Goal: Information Seeking & Learning: Learn about a topic

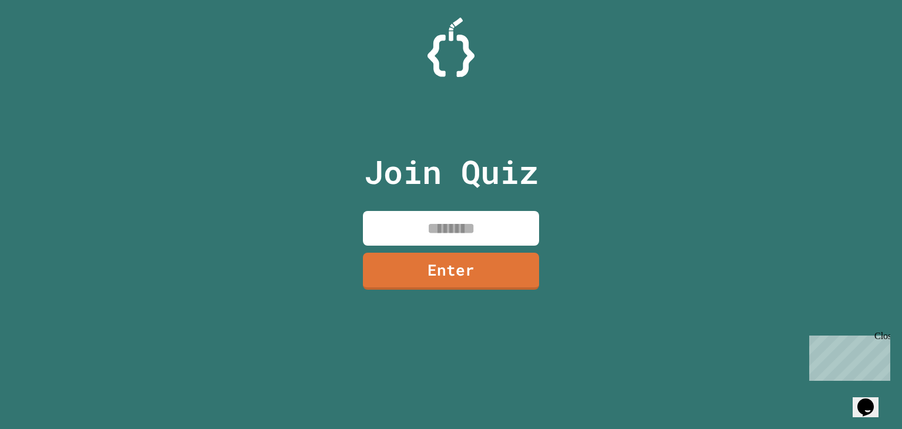
click at [460, 217] on input at bounding box center [451, 228] width 176 height 35
type input "********"
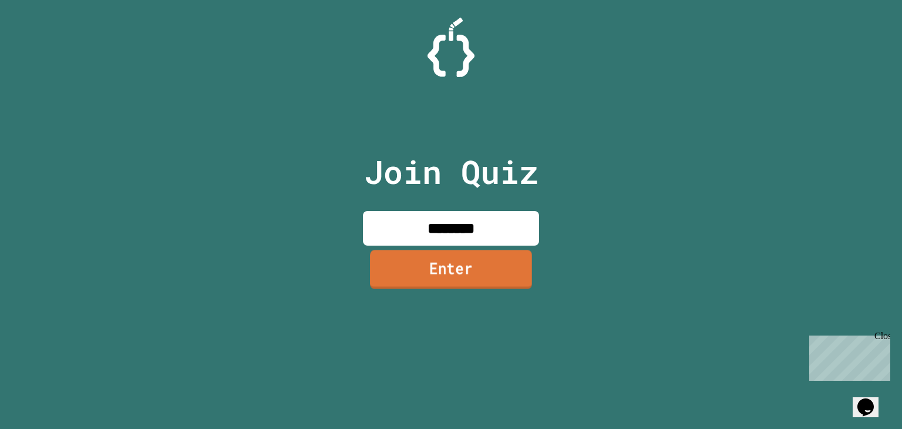
click at [464, 266] on link "Enter" at bounding box center [451, 269] width 162 height 39
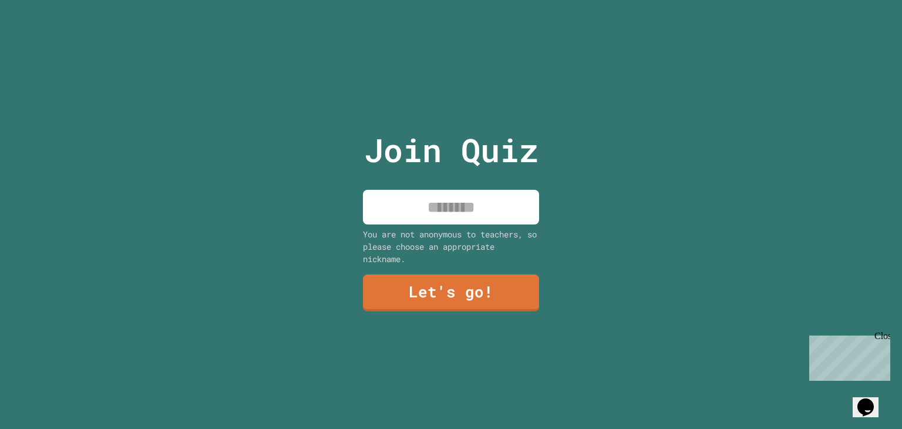
click at [473, 203] on input at bounding box center [451, 207] width 176 height 35
type input "**********"
click at [456, 291] on link "Let's go!" at bounding box center [451, 291] width 178 height 39
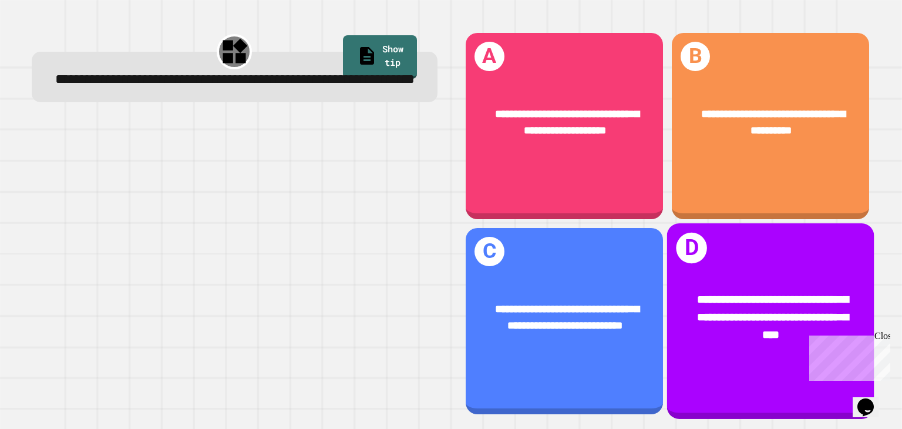
click at [740, 355] on div "**********" at bounding box center [770, 320] width 207 height 195
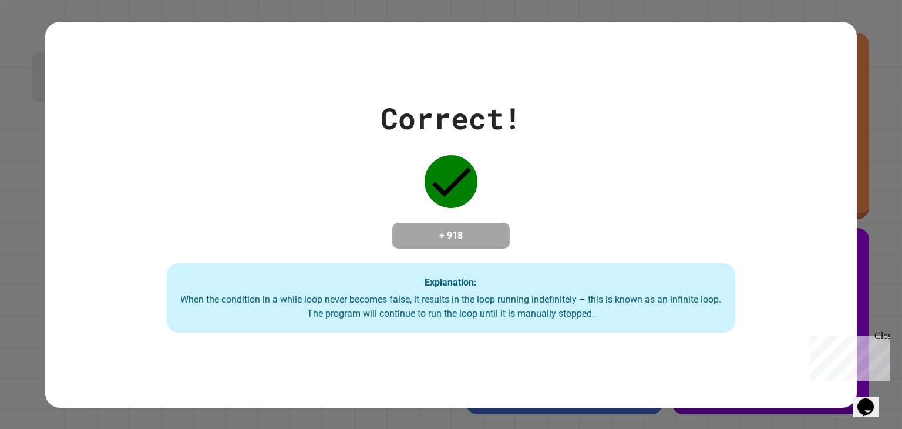
click at [594, 315] on div "When the condition in a while loop never becomes false, it results in the loop …" at bounding box center [450, 306] width 545 height 28
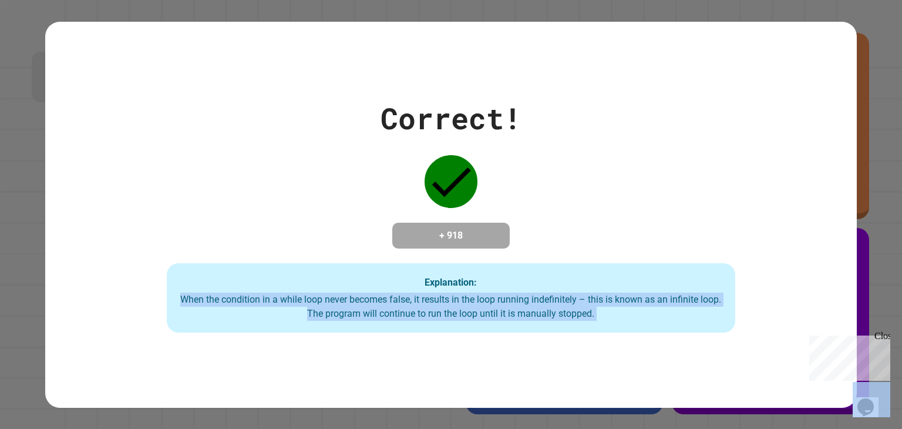
click at [594, 315] on div "When the condition in a while loop never becomes false, it results in the loop …" at bounding box center [450, 306] width 545 height 28
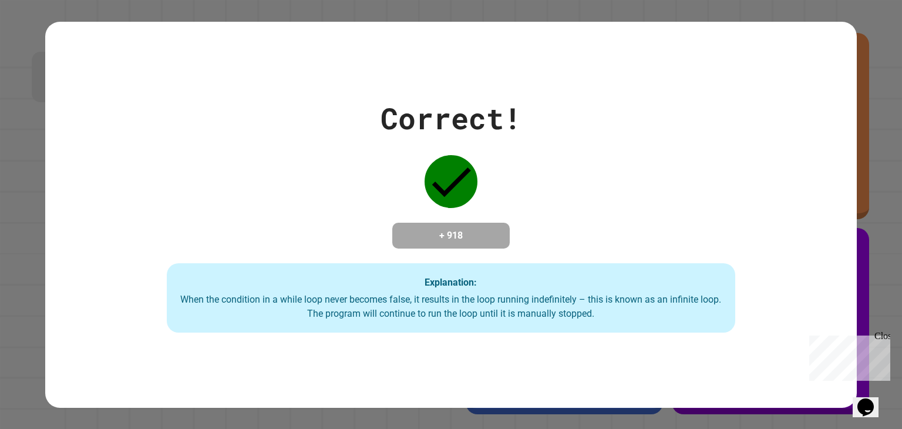
click at [594, 315] on div "When the condition in a while loop never becomes false, it results in the loop …" at bounding box center [450, 306] width 545 height 28
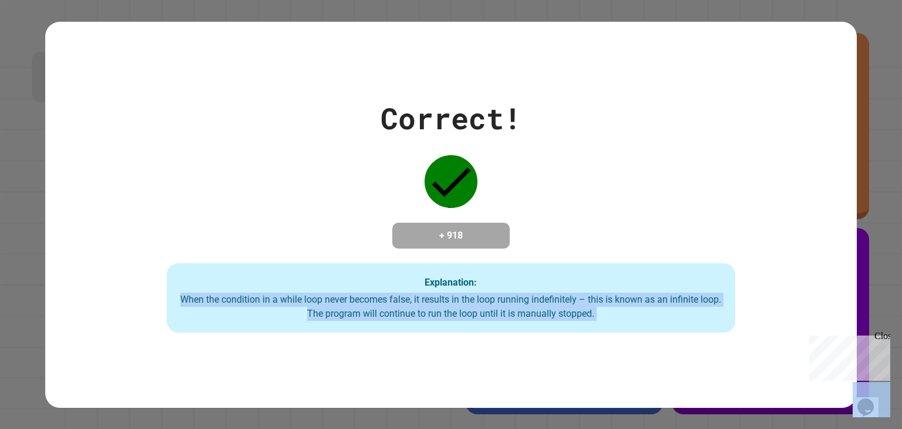
click at [594, 315] on div "When the condition in a while loop never becomes false, it results in the loop …" at bounding box center [450, 306] width 545 height 28
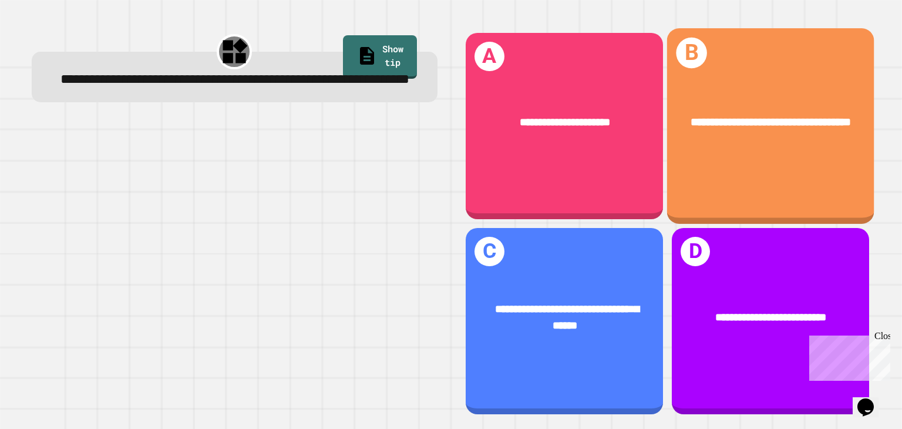
click at [772, 197] on div "**********" at bounding box center [770, 125] width 207 height 195
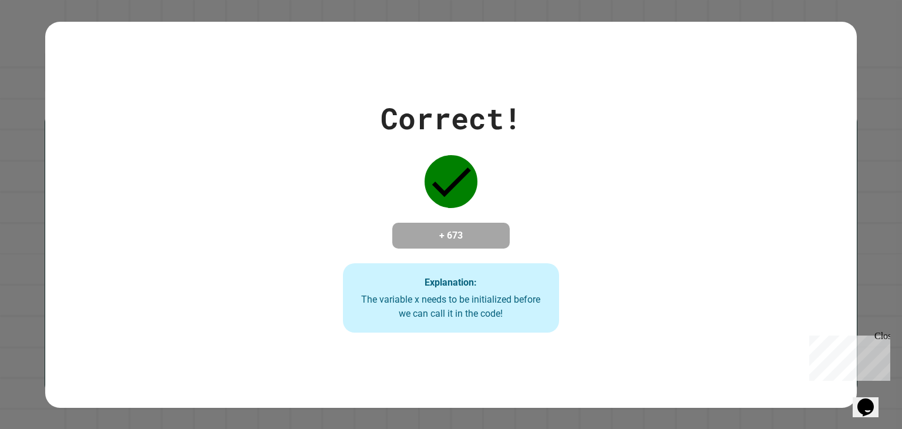
drag, startPoint x: 325, startPoint y: 267, endPoint x: 317, endPoint y: 294, distance: 27.5
click at [317, 294] on div "Correct! + 673 Explanation: The variable x needs to be initialized before we ca…" at bounding box center [450, 214] width 309 height 236
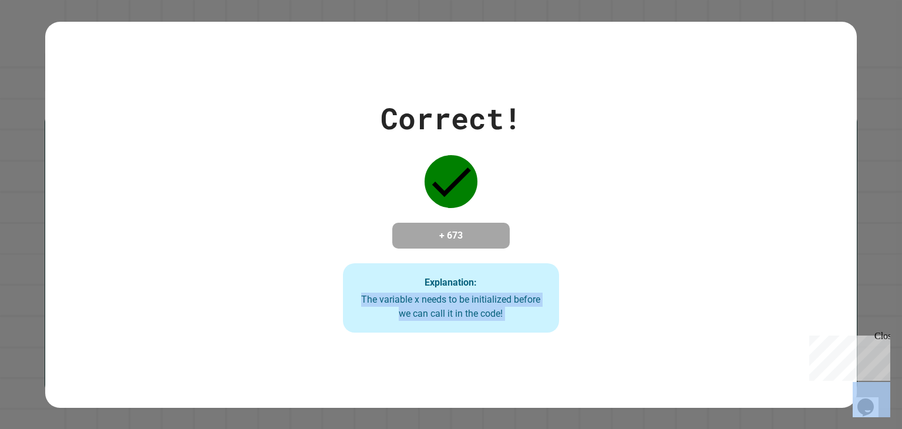
click at [317, 294] on div "Correct! + 673 Explanation: The variable x needs to be initialized before we ca…" at bounding box center [450, 214] width 309 height 236
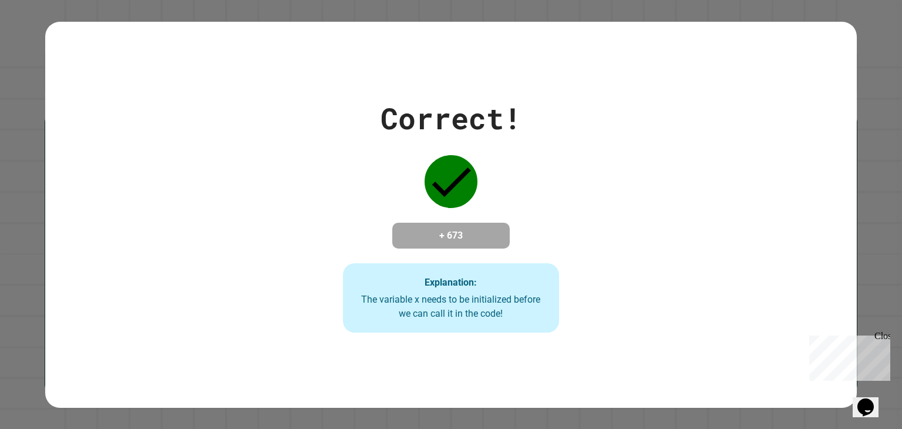
click at [355, 297] on div "The variable x needs to be initialized before we can call it in the code!" at bounding box center [451, 306] width 193 height 28
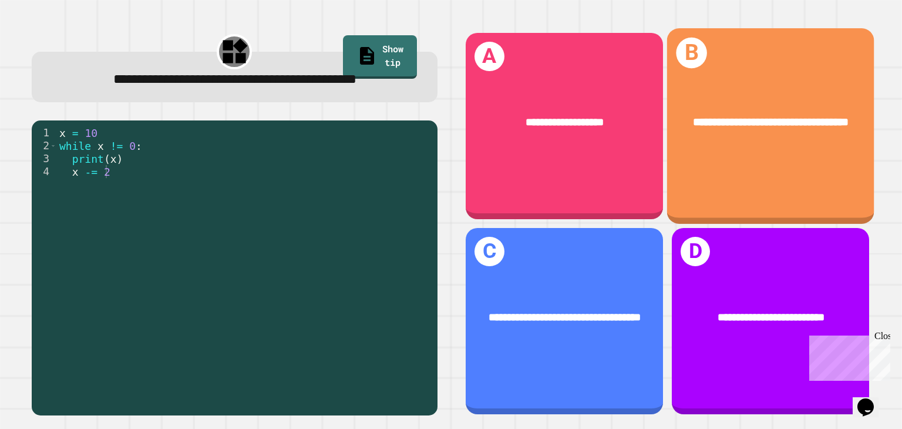
click at [727, 144] on div "**********" at bounding box center [770, 123] width 207 height 62
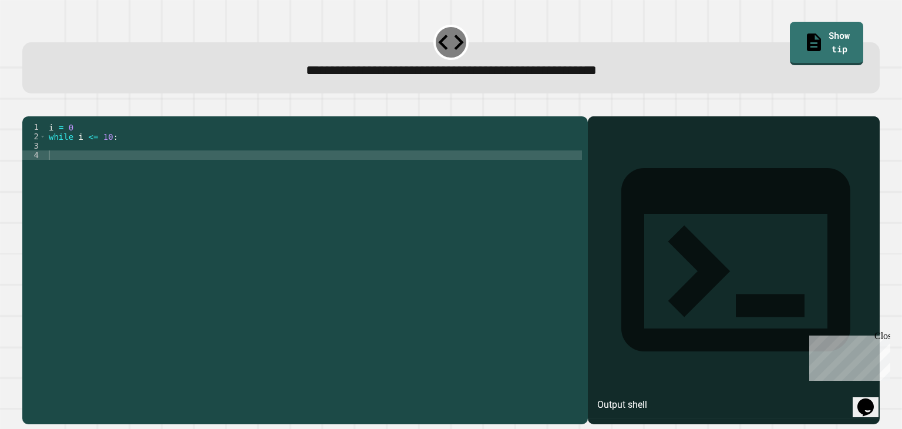
click at [335, 163] on div "i = 0 while i <= 10 :" at bounding box center [313, 258] width 535 height 272
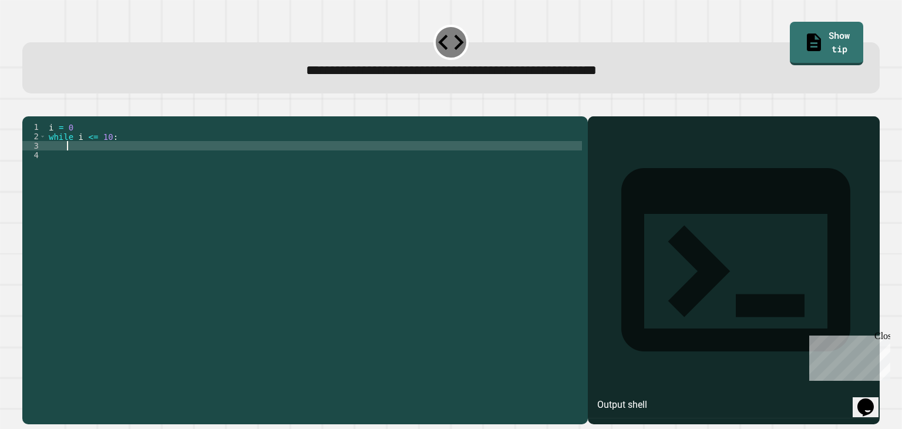
type textarea "*"
type textarea "***"
click at [38, 117] on icon "button" at bounding box center [36, 114] width 6 height 8
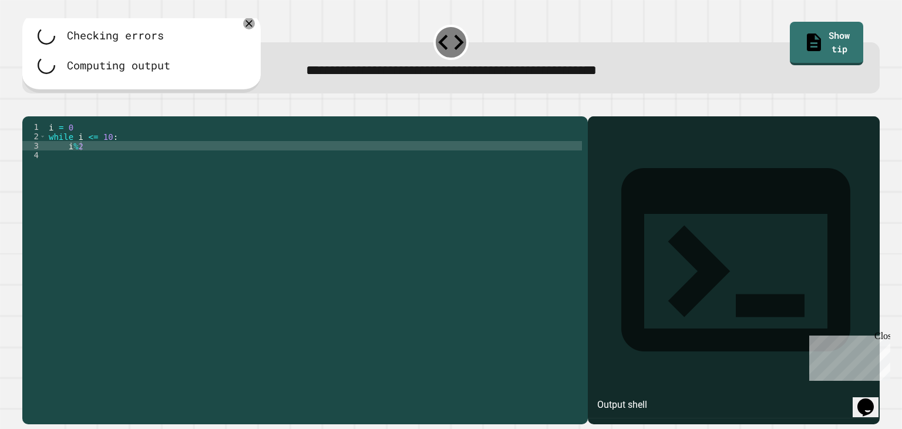
click at [96, 161] on div "i = 0 while i <= 10 : i % 2" at bounding box center [313, 258] width 535 height 272
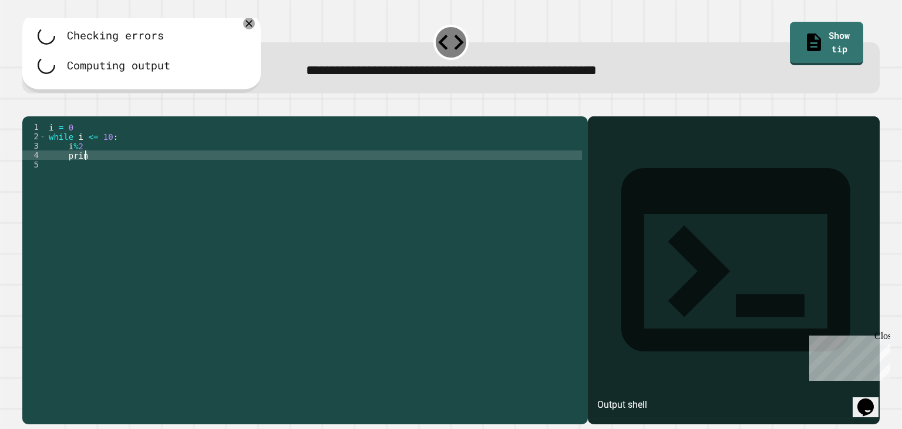
scroll to position [0, 2]
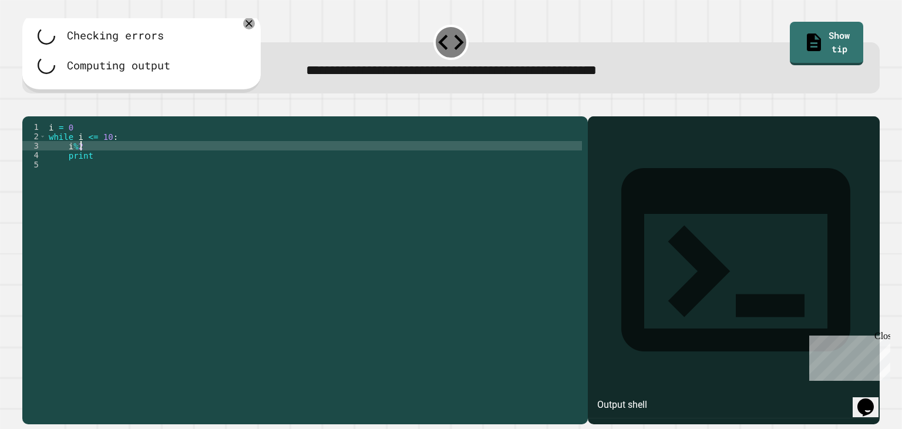
click at [100, 164] on div "i = 0 while i <= 10 : i % 2 print" at bounding box center [313, 258] width 535 height 272
click at [139, 174] on div "i = 0 while i <= 10 : number = i % 2 print" at bounding box center [313, 258] width 535 height 272
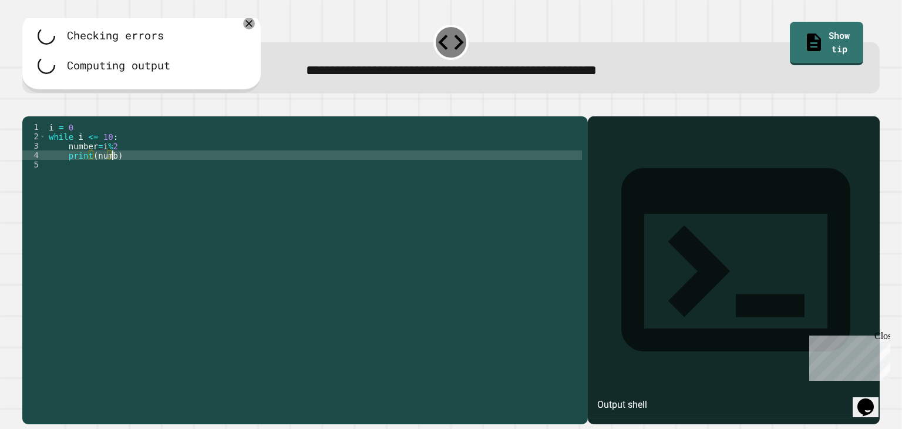
scroll to position [0, 4]
type textarea "**********"
click at [40, 107] on icon "button" at bounding box center [40, 107] width 0 height 0
click at [45, 116] on div at bounding box center [450, 109] width 856 height 14
click at [50, 112] on icon "button" at bounding box center [46, 113] width 7 height 7
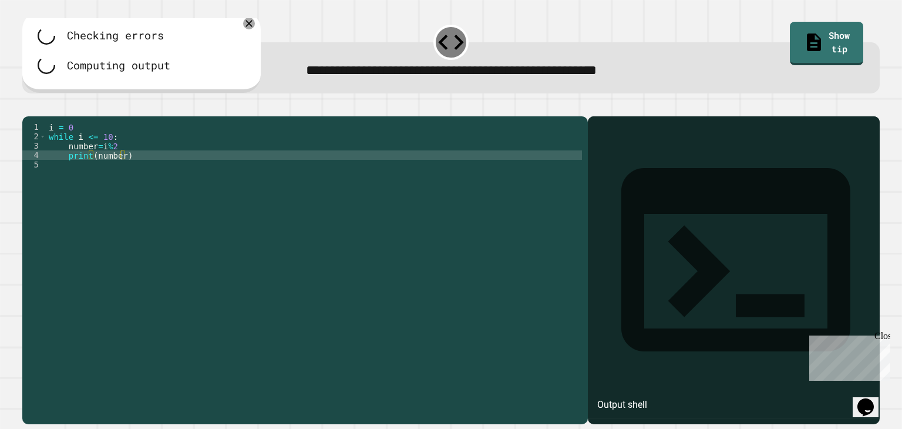
click at [272, 114] on div at bounding box center [450, 109] width 856 height 14
click at [50, 116] on icon "button" at bounding box center [46, 113] width 7 height 7
click at [178, 203] on div "i = 0 while i <= 10 : number = i % 2 print ( number )" at bounding box center [313, 258] width 535 height 272
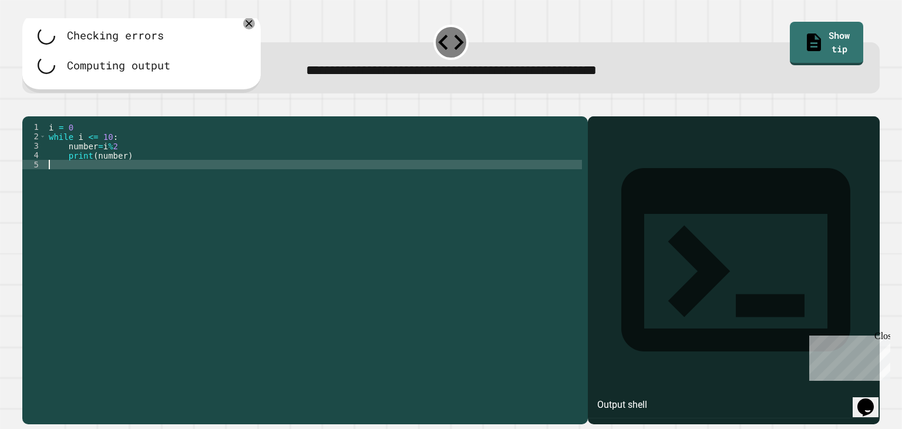
click at [50, 116] on icon "button" at bounding box center [46, 113] width 7 height 7
click at [249, 27] on icon at bounding box center [249, 23] width 14 height 14
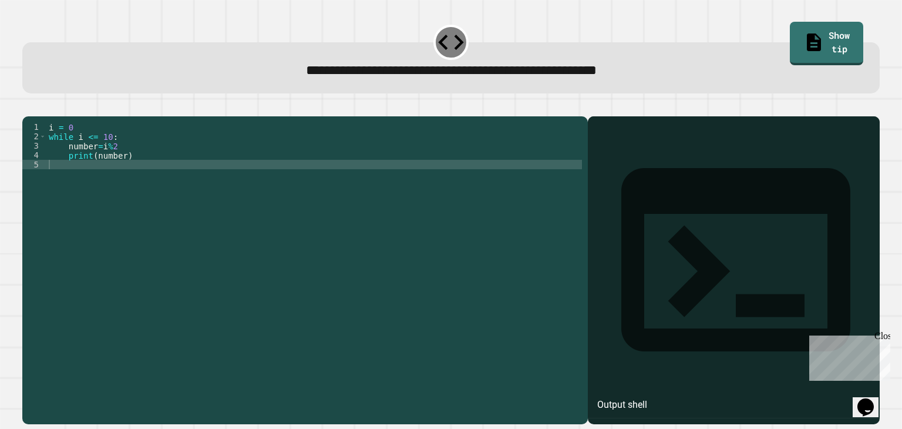
click at [40, 107] on icon "button" at bounding box center [40, 107] width 0 height 0
click at [42, 113] on div at bounding box center [450, 109] width 856 height 14
click at [40, 107] on button "button" at bounding box center [40, 107] width 0 height 0
click at [52, 107] on icon "button" at bounding box center [52, 107] width 0 height 0
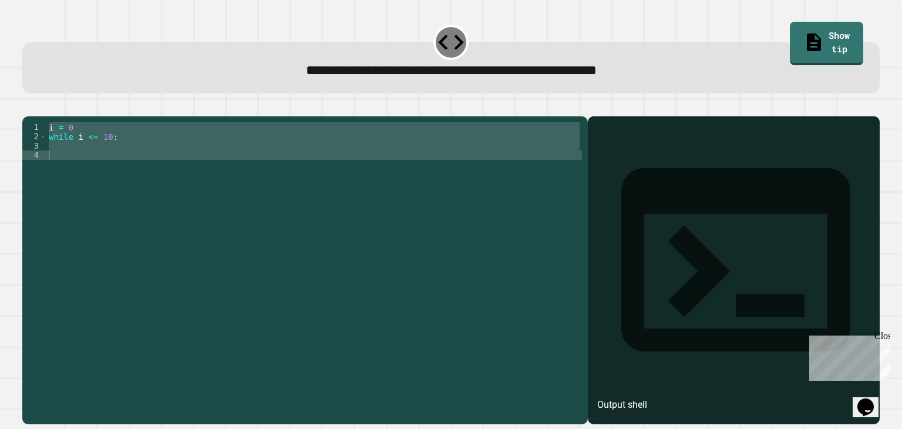
click at [52, 107] on icon "button" at bounding box center [52, 107] width 0 height 0
click at [280, 96] on div "**********" at bounding box center [451, 58] width 866 height 80
click at [638, 397] on div "Output shell" at bounding box center [622, 404] width 50 height 14
click at [358, 208] on div "i = 0 while i <= 10 :" at bounding box center [313, 249] width 535 height 254
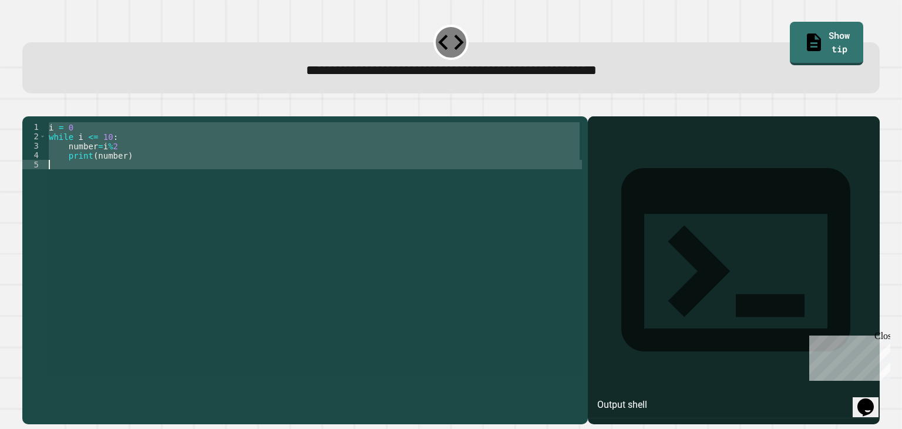
click at [358, 208] on div "i = 0 while i <= 10 : number = i % 2 print ( number )" at bounding box center [313, 249] width 535 height 254
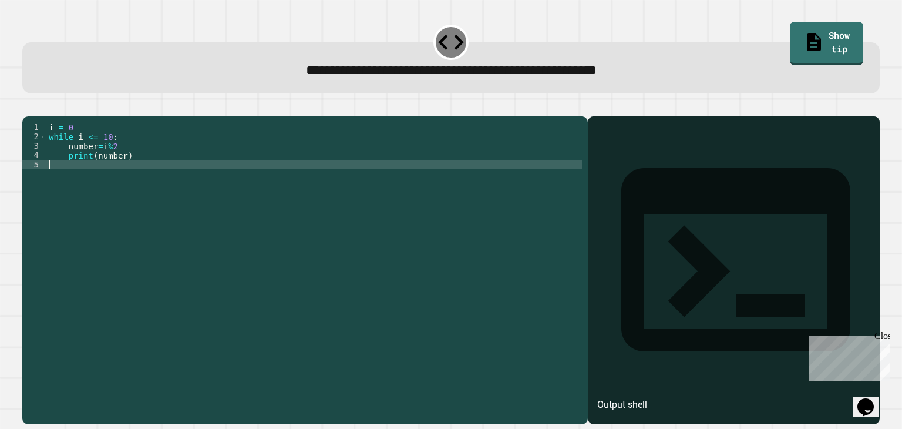
click at [40, 107] on button "button" at bounding box center [40, 107] width 0 height 0
click at [39, 114] on div at bounding box center [450, 109] width 856 height 14
click at [50, 116] on icon "button" at bounding box center [46, 113] width 7 height 7
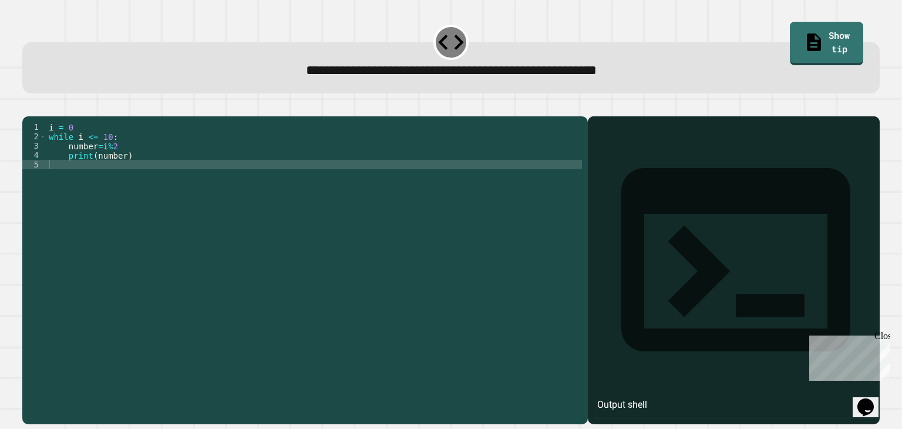
click at [50, 116] on icon "button" at bounding box center [46, 113] width 7 height 7
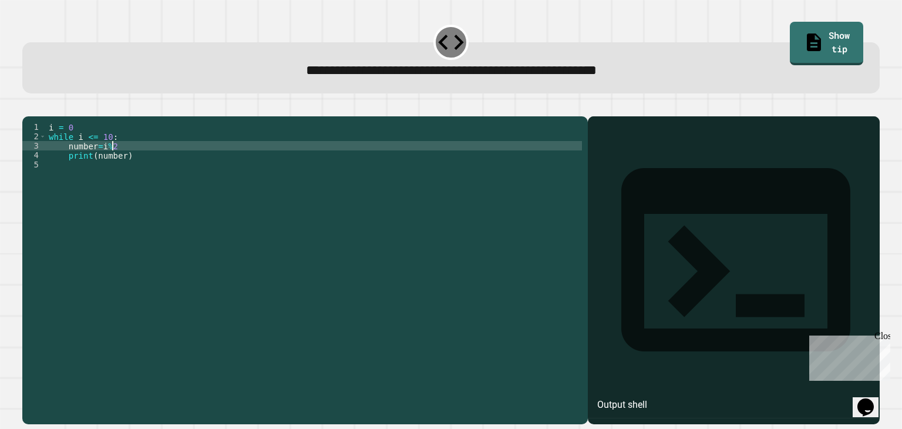
click at [122, 164] on div "i = 0 while i <= 10 : number = i % 2 print ( number )" at bounding box center [313, 258] width 535 height 272
type textarea "**********"
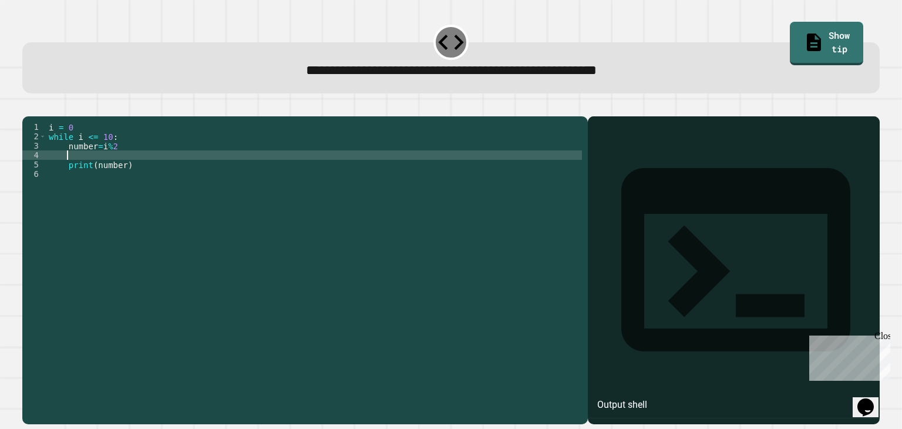
type textarea "*"
click at [39, 114] on icon "button" at bounding box center [36, 114] width 6 height 8
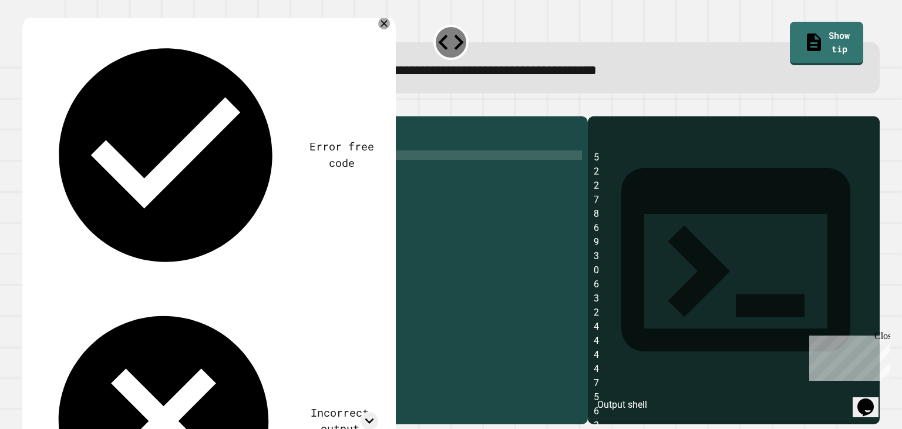
scroll to position [2, 0]
drag, startPoint x: 111, startPoint y: 171, endPoint x: 66, endPoint y: 173, distance: 44.6
click at [66, 173] on div "i = 0 while i <= 10 : number = i % 2 i += i print ( number )" at bounding box center [313, 258] width 535 height 272
click at [121, 153] on div "i = 0 while i <= 10 : number = i % 2 i += i print ( number )" at bounding box center [313, 258] width 535 height 272
type textarea "**********"
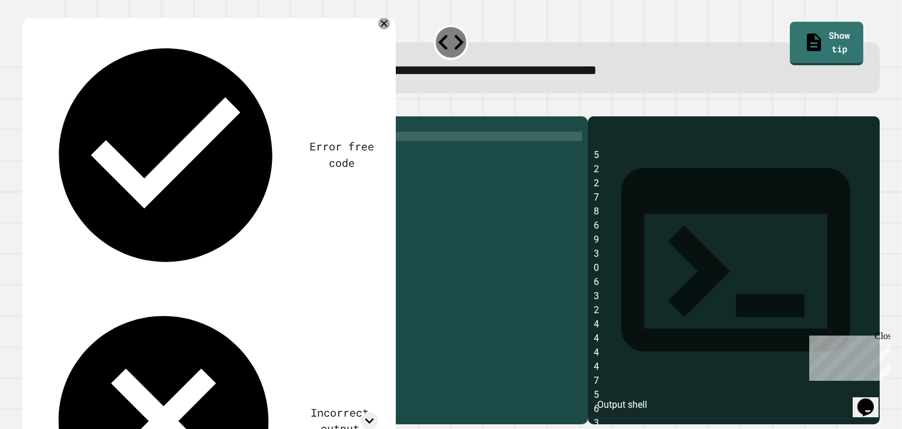
scroll to position [0, 0]
paste textarea "****"
click at [90, 181] on div "i = 0 while i <= 10 : i += i number = i % 2 i += i print ( number )" at bounding box center [313, 258] width 535 height 272
type textarea "*"
type textarea "**********"
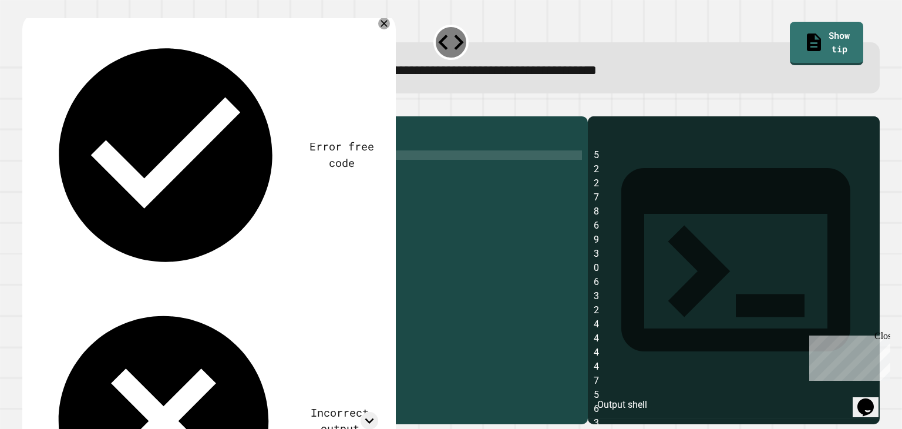
click at [28, 107] on icon "button" at bounding box center [28, 107] width 0 height 0
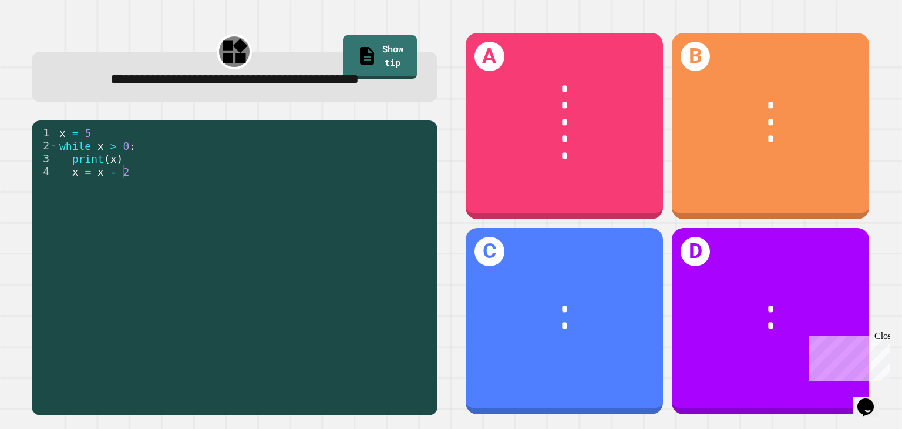
click at [767, 139] on span "*" at bounding box center [770, 139] width 6 height 11
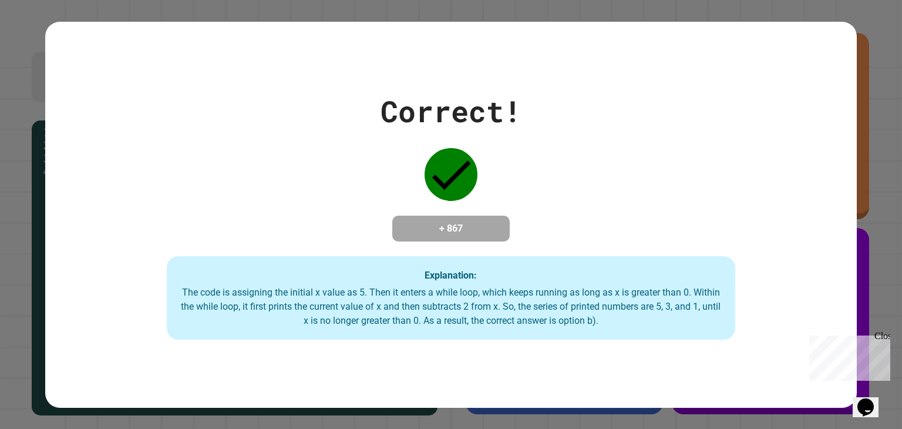
click at [875, 245] on div "Correct! + 867 Explanation: The code is assigning the initial x value as 5. The…" at bounding box center [451, 214] width 902 height 429
click at [878, 331] on div "Close" at bounding box center [881, 337] width 15 height 15
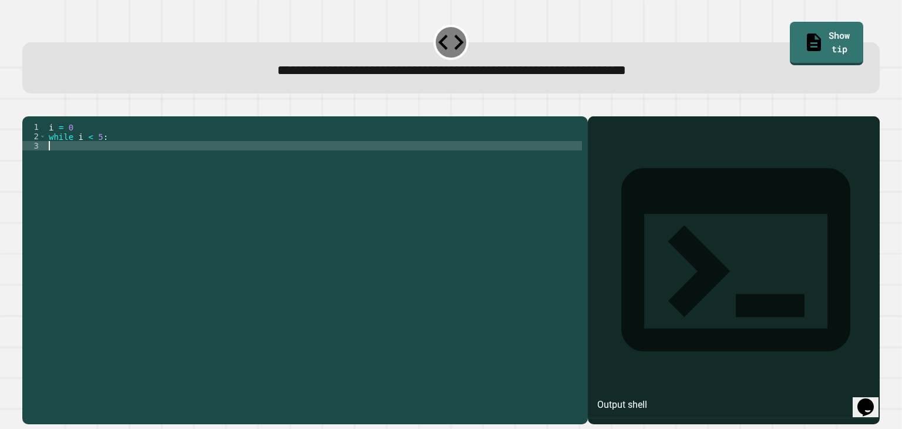
click at [158, 162] on div "i = 0 while i < 5 :" at bounding box center [313, 258] width 535 height 272
type textarea "**********"
click at [151, 164] on div "i = 0 while i < 5 : print ( running )" at bounding box center [313, 258] width 535 height 272
type textarea "**********"
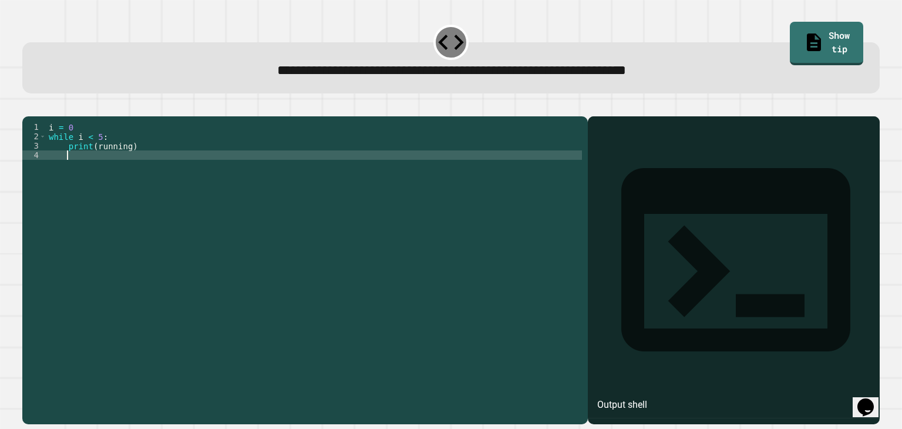
scroll to position [0, 1]
type textarea "*"
type textarea "*****"
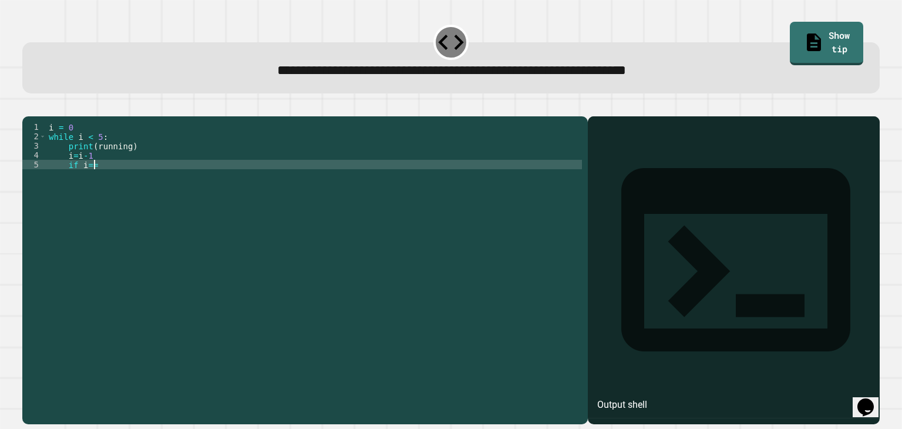
scroll to position [0, 2]
type textarea "********"
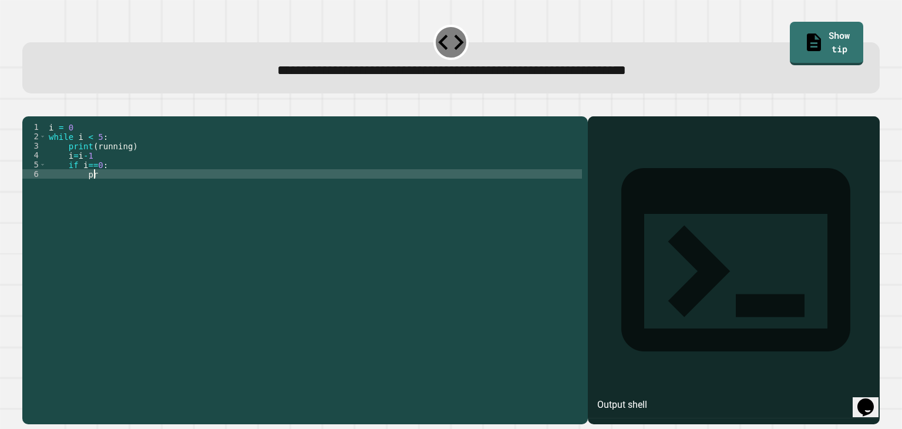
scroll to position [0, 2]
type textarea "*"
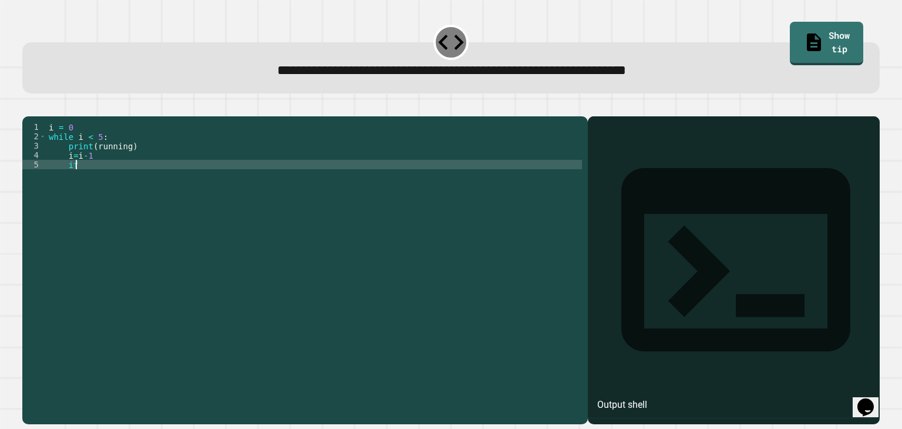
type textarea "*"
type textarea "**********"
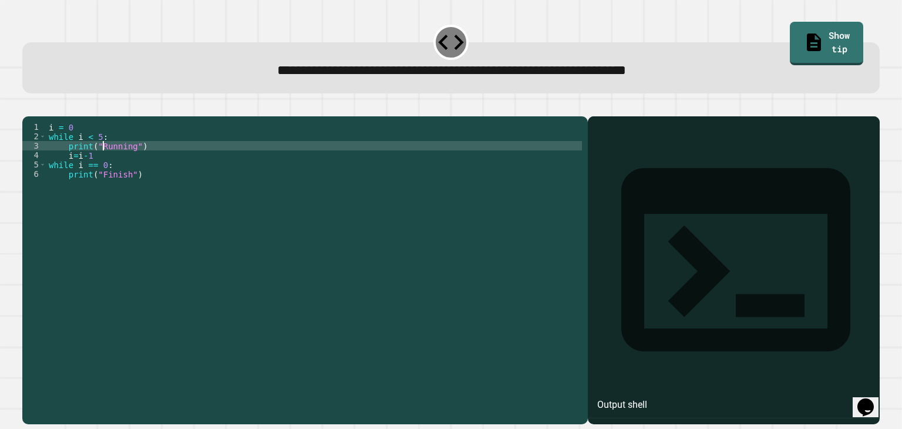
scroll to position [0, 4]
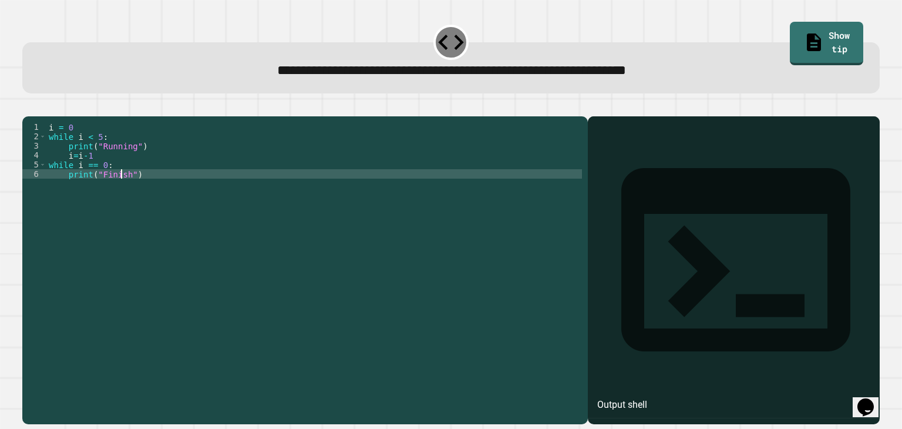
click at [120, 193] on div "i = 0 while i < 5 : print ( "Running" ) i = i - 1 while i == 0 : print ( "Finis…" at bounding box center [313, 258] width 535 height 272
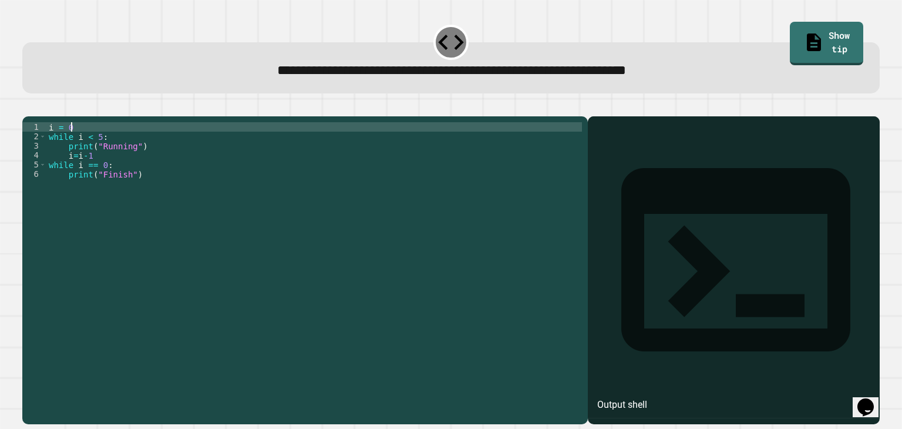
click at [72, 146] on div "i = 0 while i < 5 : print ( "Running" ) i = i - 1 while i == 0 : print ( "Finis…" at bounding box center [313, 258] width 535 height 272
click at [70, 196] on div "i = 5 while i < 5 : print ( "Running" ) i = i - 1 while i == 0 : print ( "Finis…" at bounding box center [313, 258] width 535 height 272
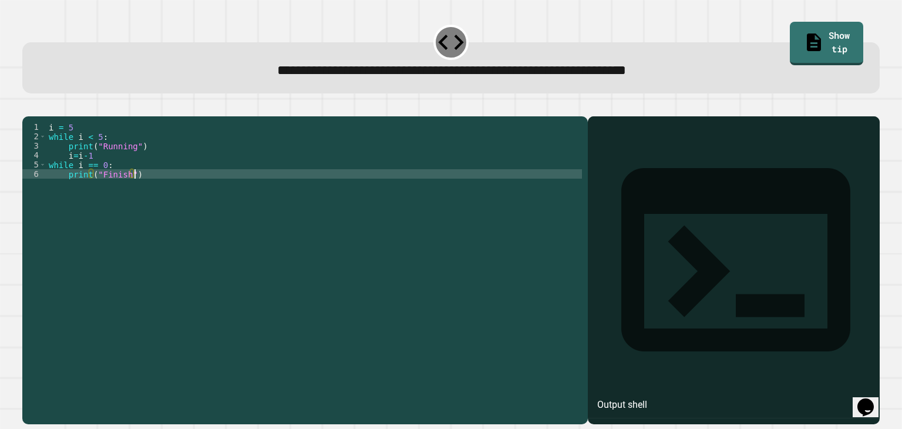
click at [65, 195] on div "i = 5 while i < 5 : print ( "Running" ) i = i - 1 while i == 0 : print ( "Finis…" at bounding box center [313, 258] width 535 height 272
click at [65, 190] on div "i = 5 while i < 5 : print ( "Running" ) i = i - 1 while i == 0 : print ( "Finis…" at bounding box center [313, 258] width 535 height 272
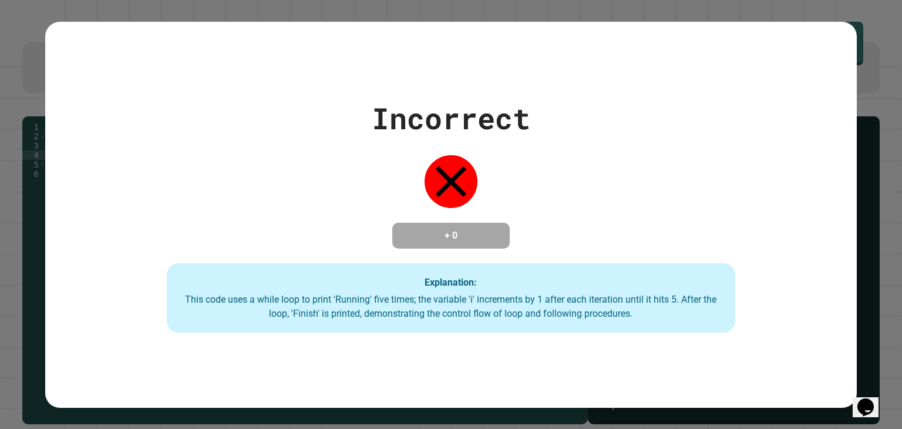
type textarea "*****"
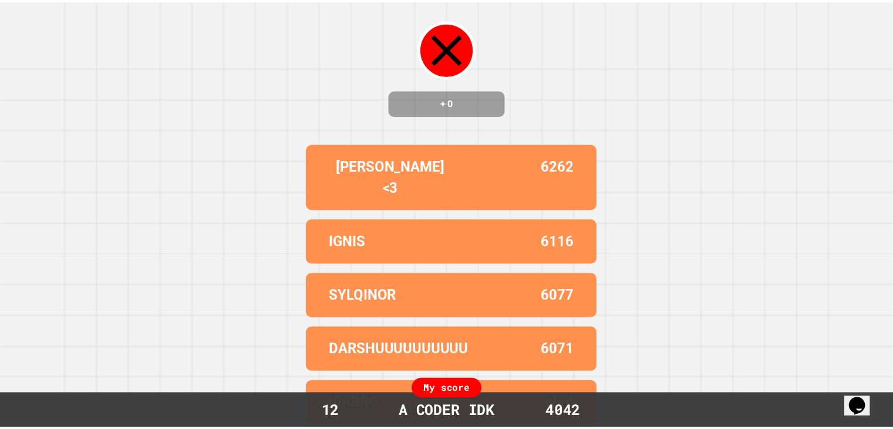
scroll to position [0, 0]
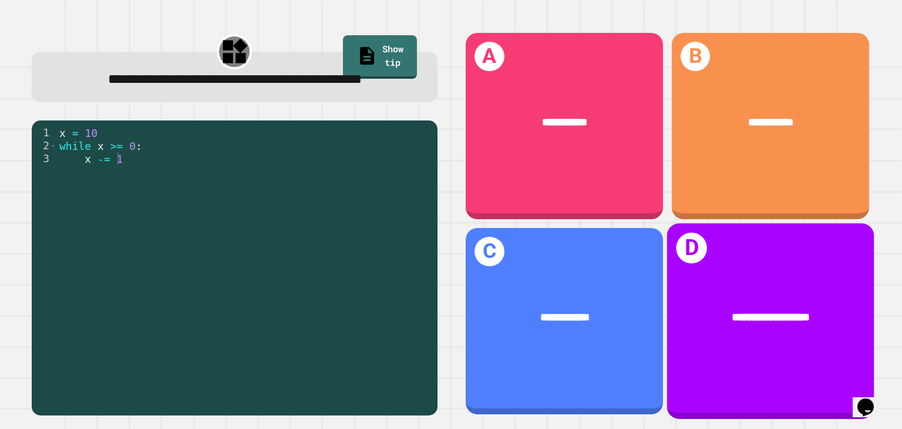
click at [720, 346] on div "**********" at bounding box center [770, 320] width 207 height 195
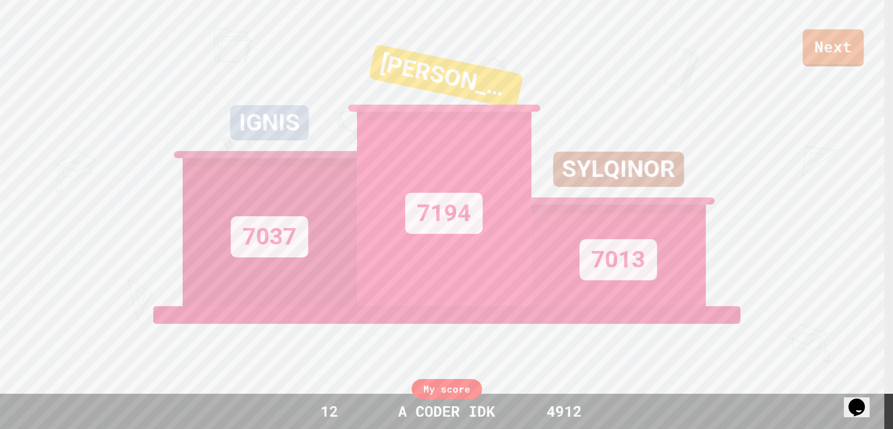
click at [720, 346] on div "Next IGNIS 7037 [PERSON_NAME] <3 7194 SYLQINOR 7013 View leaderboard" at bounding box center [446, 214] width 893 height 429
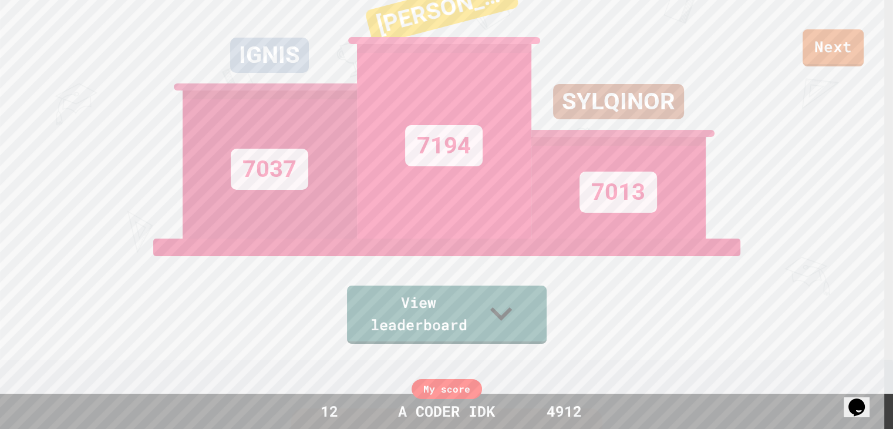
scroll to position [68, 0]
click at [545, 315] on div "View leaderboard" at bounding box center [447, 290] width 200 height 105
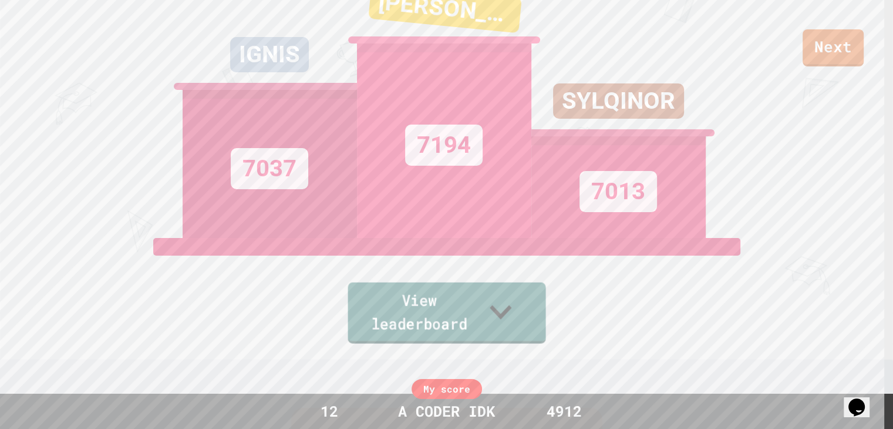
click at [545, 315] on link "View leaderboard" at bounding box center [447, 312] width 198 height 61
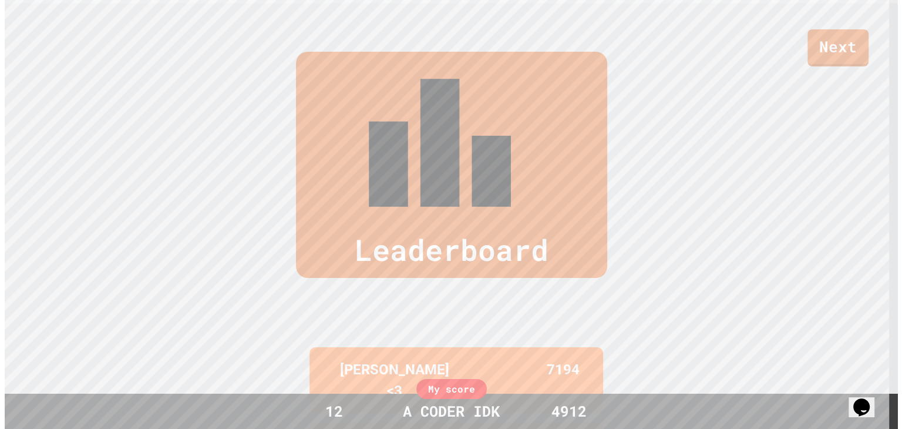
scroll to position [488, 0]
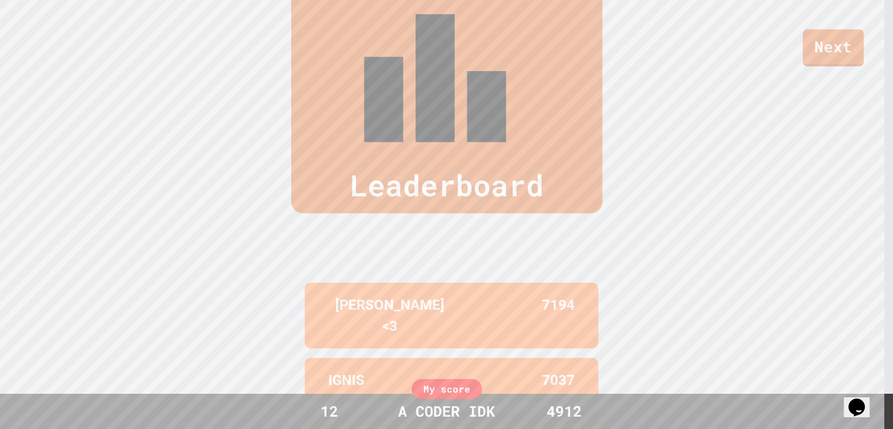
drag, startPoint x: 390, startPoint y: 353, endPoint x: 293, endPoint y: 357, distance: 96.9
click at [293, 357] on div "Leaderboard [PERSON_NAME] <3 7194 IGNIS 7037 SYLQINOR 7013 DARSHUUUUUUUUUU 6948…" at bounding box center [446, 278] width 893 height 676
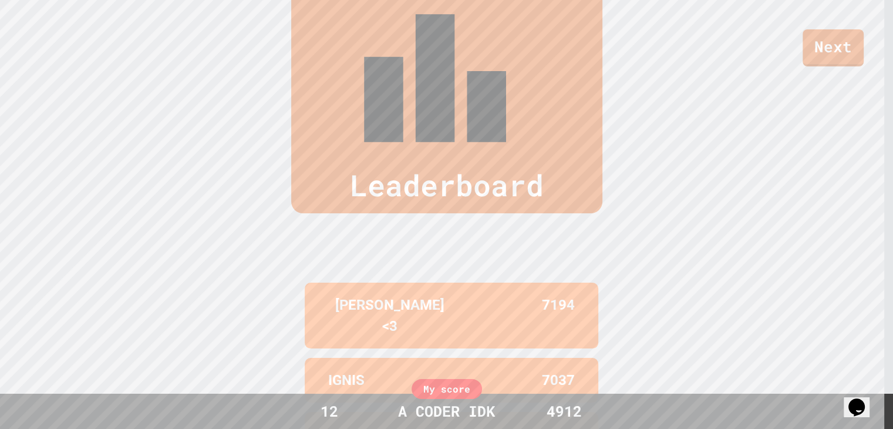
click at [293, 357] on div "Leaderboard [PERSON_NAME] <3 7194 IGNIS 7037 SYLQINOR 7013 DARSHUUUUUUUUUU 6948…" at bounding box center [446, 278] width 893 height 676
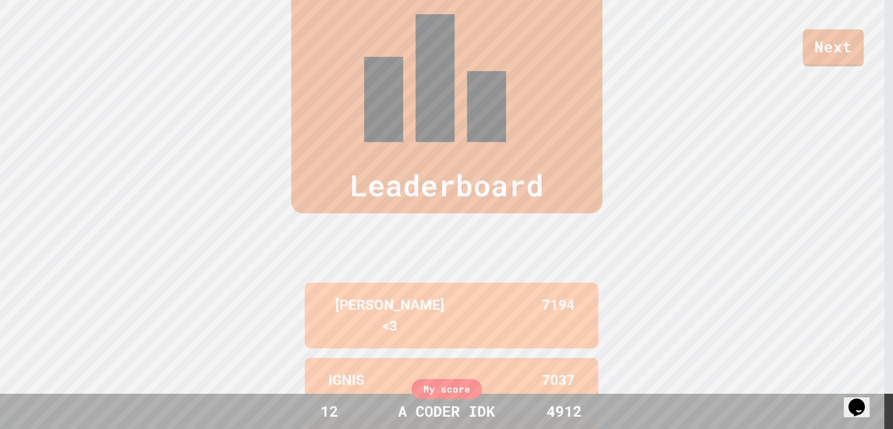
click at [293, 357] on div "Leaderboard [PERSON_NAME] <3 7194 IGNIS 7037 SYLQINOR 7013 DARSHUUUUUUUUUU 6948…" at bounding box center [446, 278] width 893 height 676
click at [815, 55] on link "Next" at bounding box center [833, 47] width 62 height 38
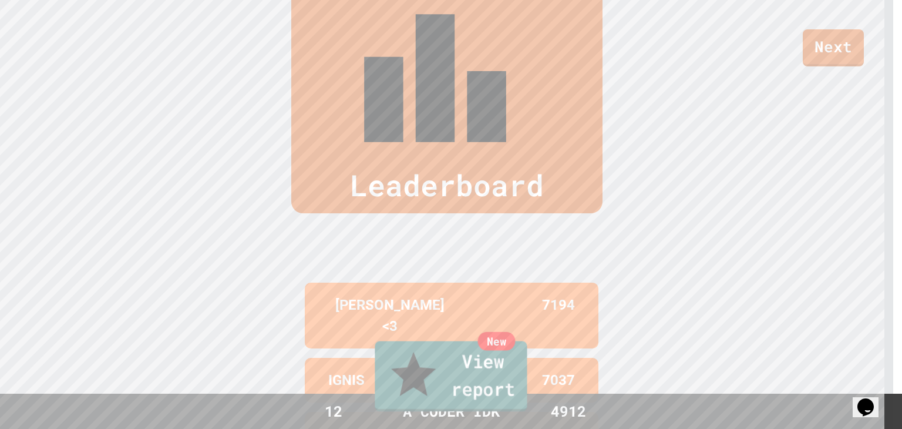
click at [447, 404] on link "New View report" at bounding box center [451, 376] width 152 height 70
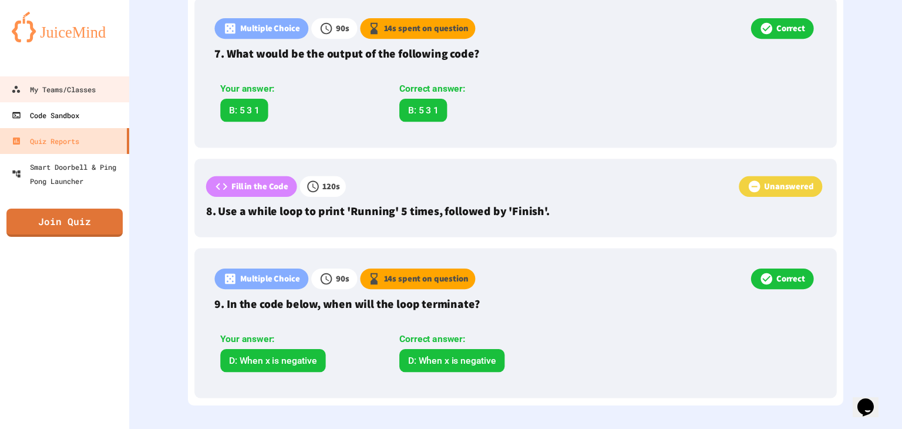
scroll to position [1414, 0]
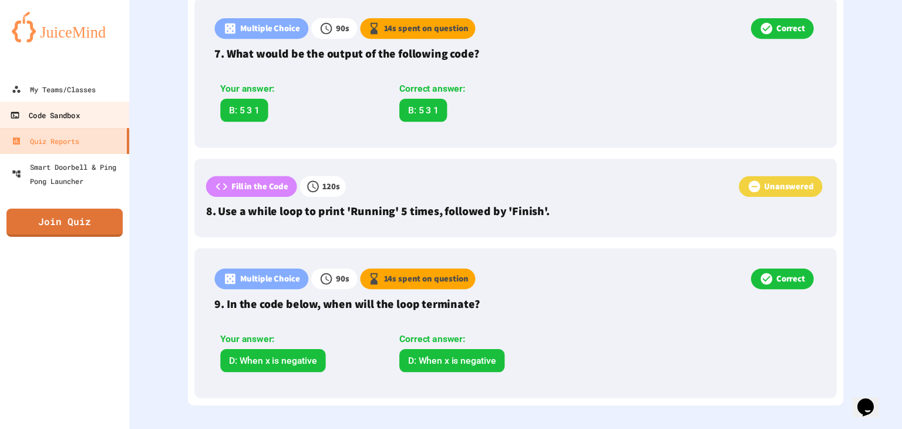
click at [99, 110] on link "Code Sandbox" at bounding box center [64, 115] width 133 height 26
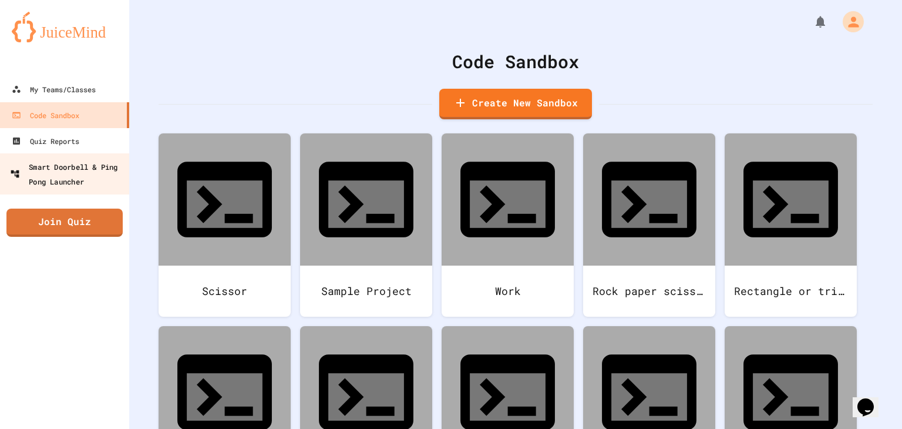
click at [76, 154] on link "Smart Doorbell & Ping Pong Launcher" at bounding box center [64, 173] width 133 height 41
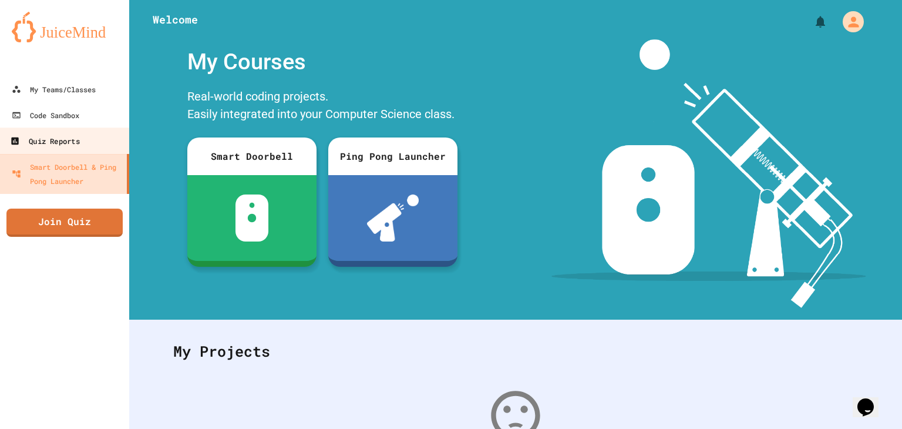
click at [76, 149] on link "Quiz Reports" at bounding box center [64, 140] width 133 height 26
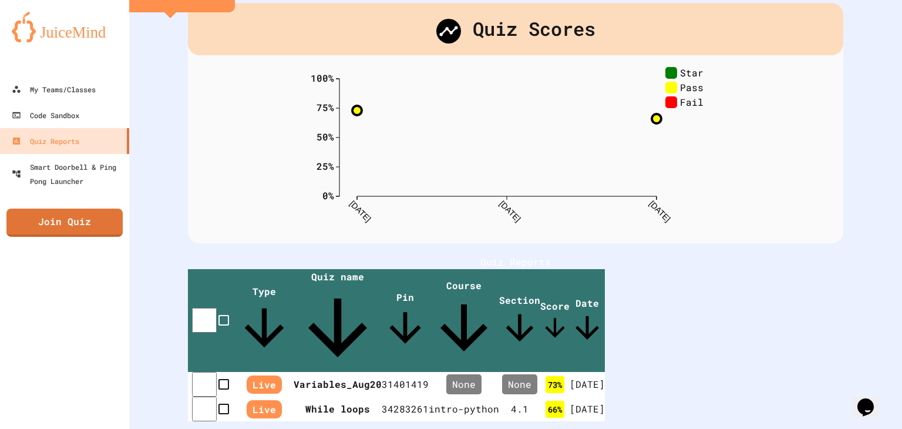
scroll to position [61, 0]
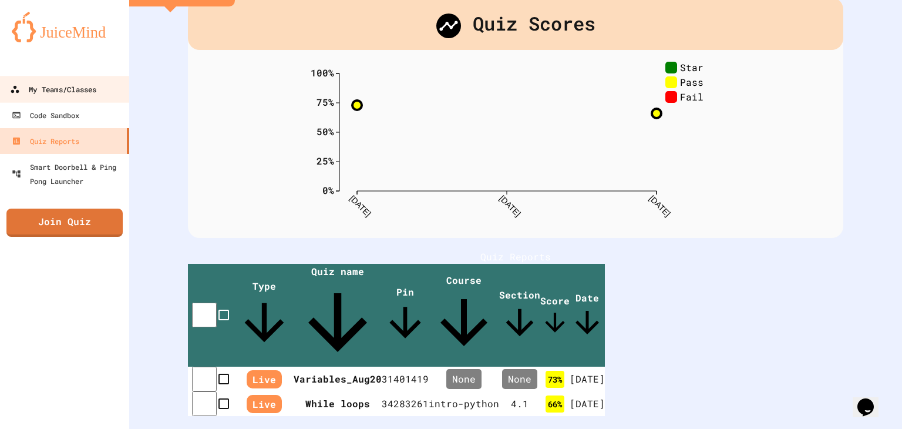
click at [38, 80] on link "My Teams/Classes" at bounding box center [64, 89] width 133 height 26
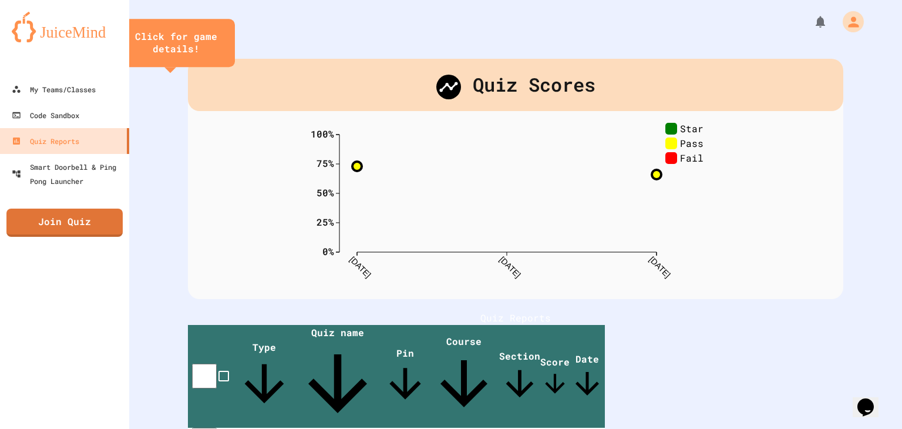
click at [68, 33] on img at bounding box center [65, 27] width 106 height 31
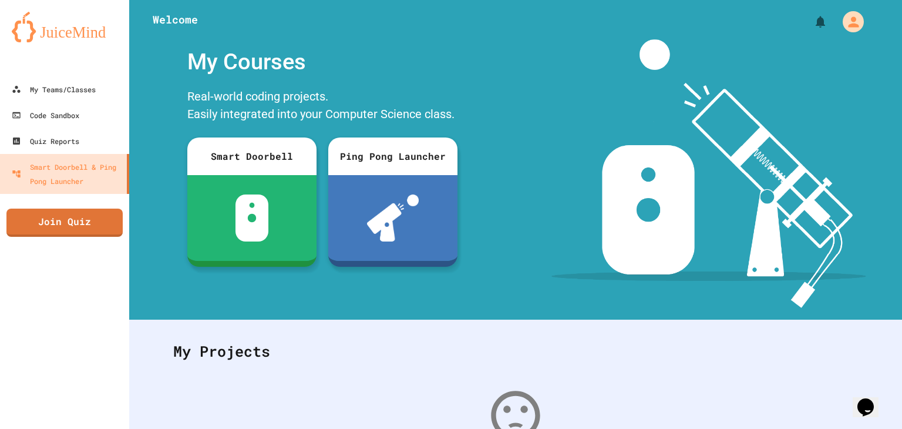
scroll to position [160, 0]
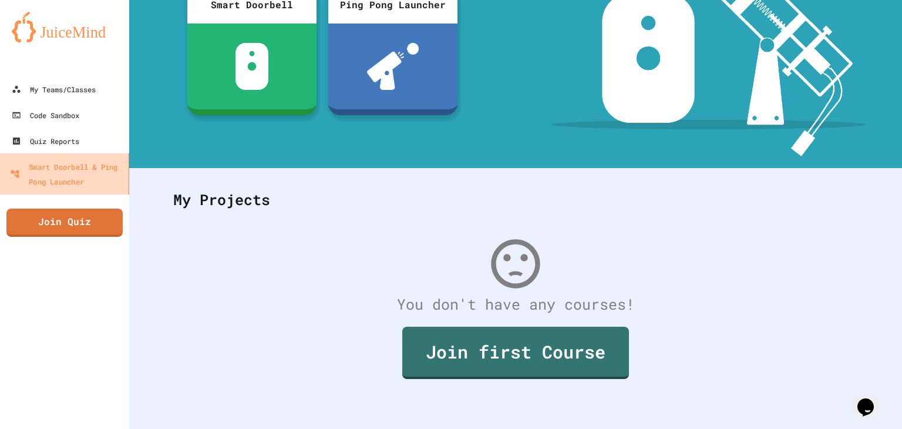
click at [68, 174] on div "Smart Doorbell & Ping Pong Launcher" at bounding box center [67, 173] width 114 height 29
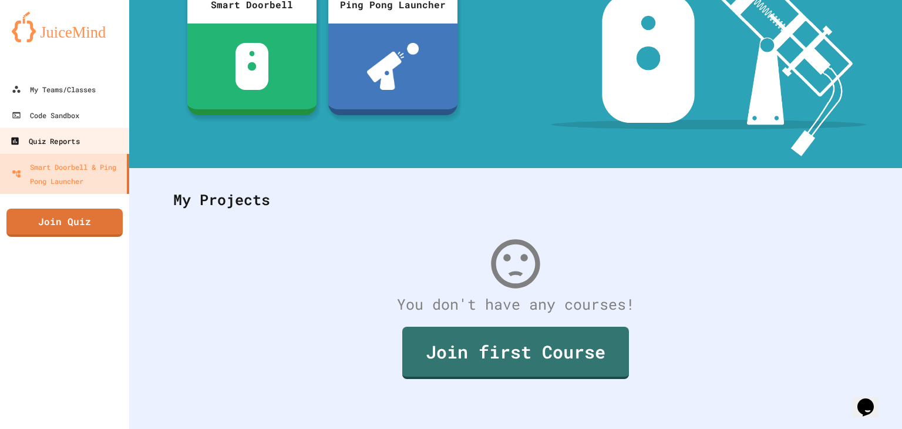
click at [85, 137] on link "Quiz Reports" at bounding box center [64, 140] width 133 height 26
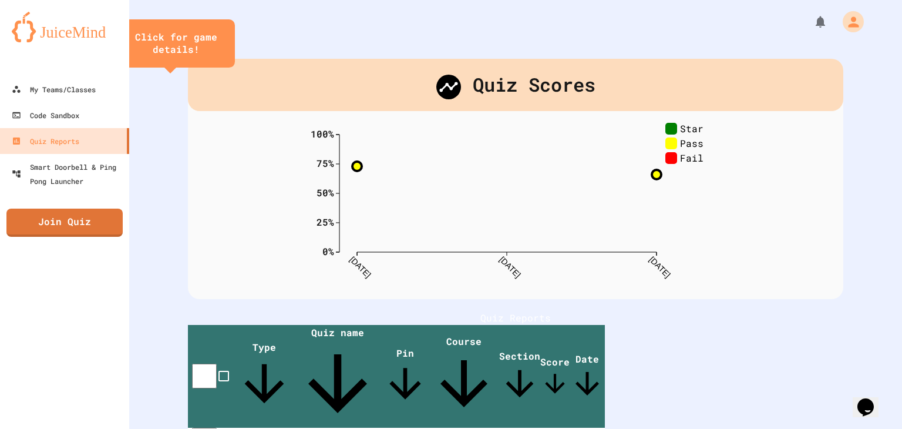
scroll to position [104, 0]
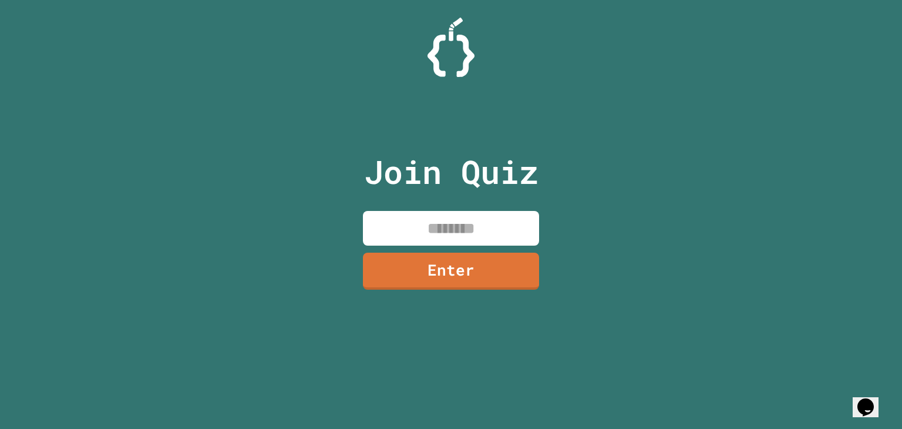
click at [409, 208] on div "Join Quiz Enter" at bounding box center [451, 214] width 198 height 370
click at [409, 218] on input at bounding box center [451, 228] width 176 height 35
type input "*"
click at [430, 284] on link "Enter" at bounding box center [451, 270] width 179 height 39
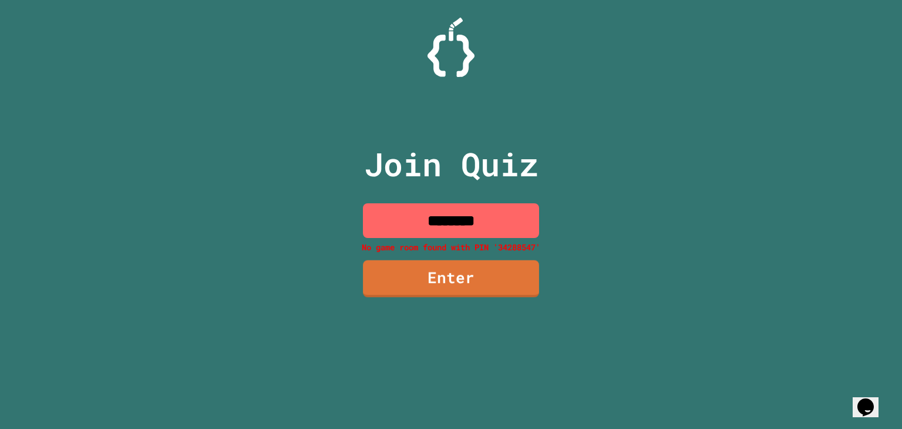
click at [517, 215] on input "********" at bounding box center [451, 220] width 176 height 35
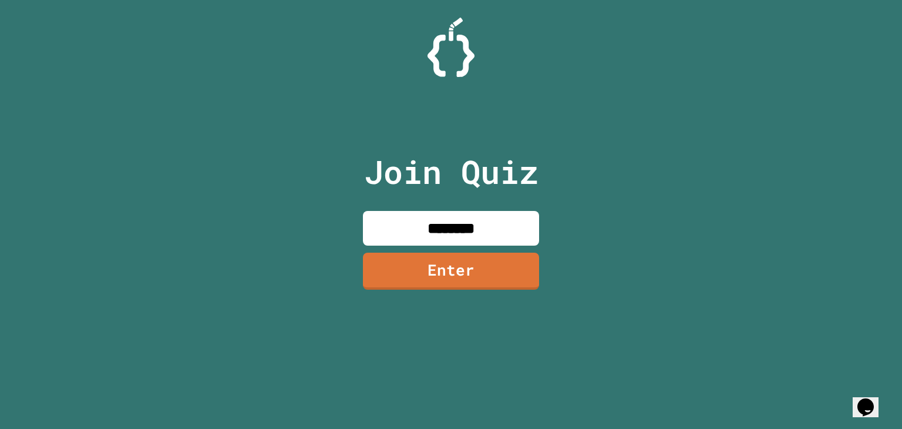
type input "********"
click at [493, 285] on link "Enter" at bounding box center [451, 269] width 164 height 39
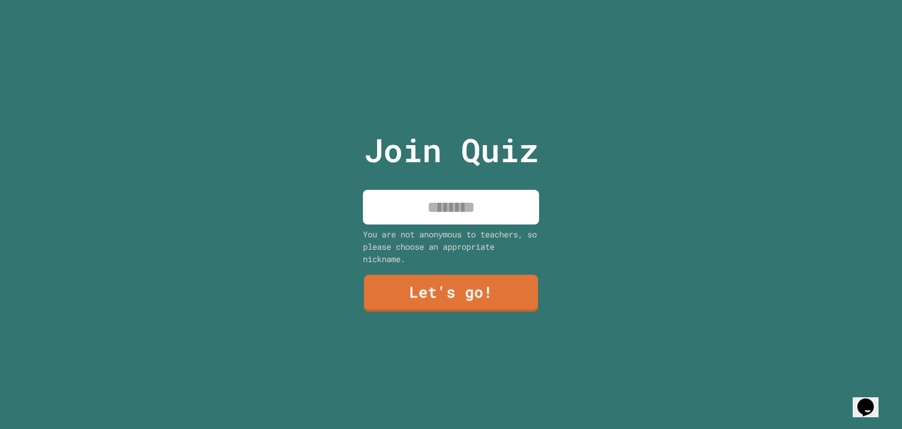
click at [457, 221] on div "Join Quiz You are not anonymous to teachers, so please choose an appropriate ni…" at bounding box center [451, 214] width 198 height 429
click at [449, 214] on input at bounding box center [451, 207] width 176 height 35
click at [485, 190] on input at bounding box center [451, 207] width 176 height 35
click at [464, 211] on input at bounding box center [451, 207] width 176 height 35
type input "**********"
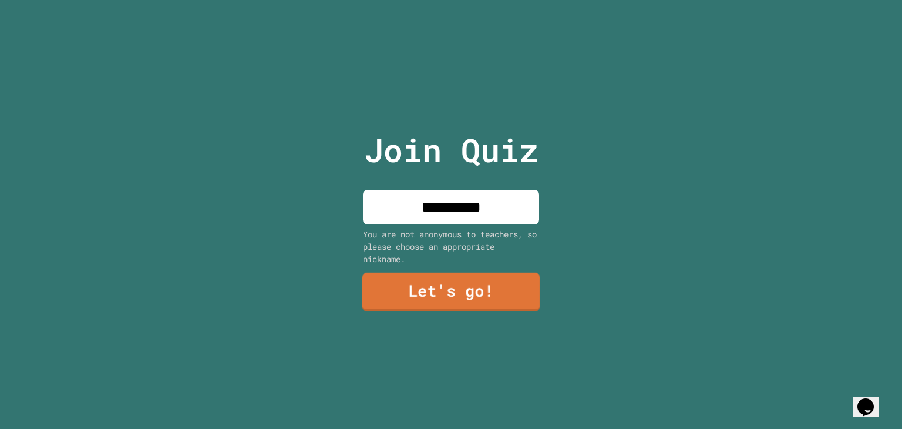
click at [458, 284] on link "Let's go!" at bounding box center [451, 291] width 178 height 39
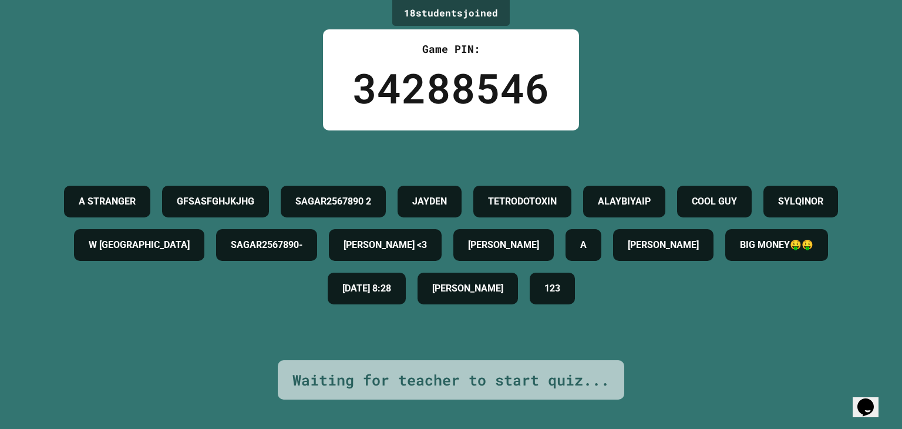
click at [0, 378] on div "18 student s joined Game PIN: 34288546 A STRANGER GFSASFGHJKJHG SAGAR2567890 2 …" at bounding box center [451, 214] width 902 height 429
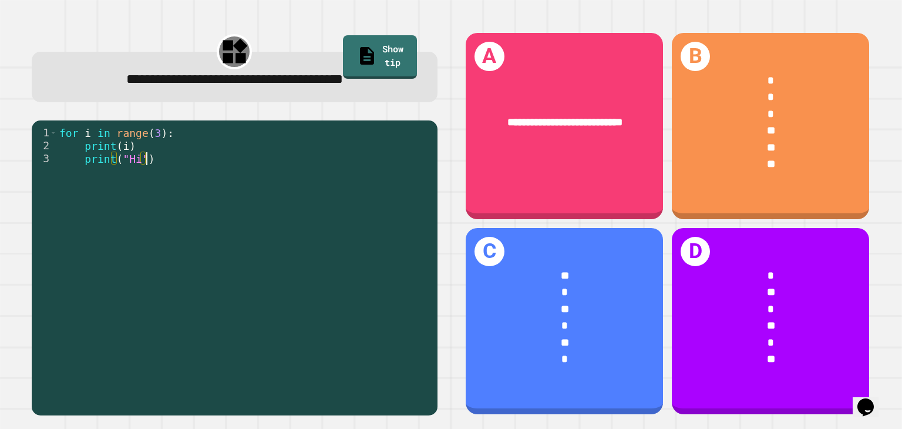
click at [265, 198] on div "for i in range ( 3 ) : print ( i ) print ( "Hi" )" at bounding box center [244, 261] width 375 height 271
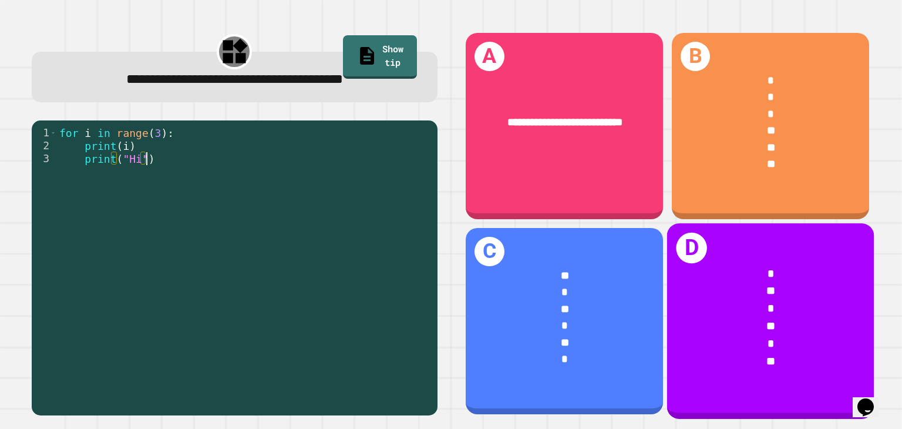
click at [744, 335] on div "*" at bounding box center [770, 344] width 161 height 18
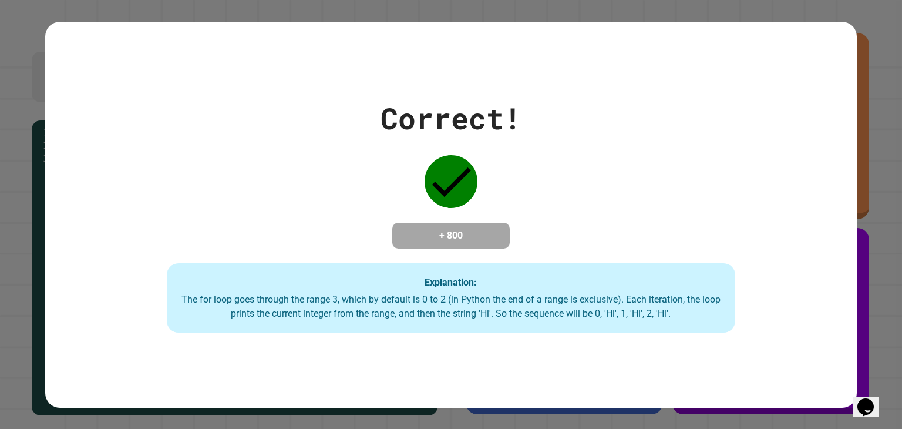
click at [676, 337] on div "Correct! + 800 Explanation: The for loop goes through the range 3, which by def…" at bounding box center [450, 215] width 811 height 386
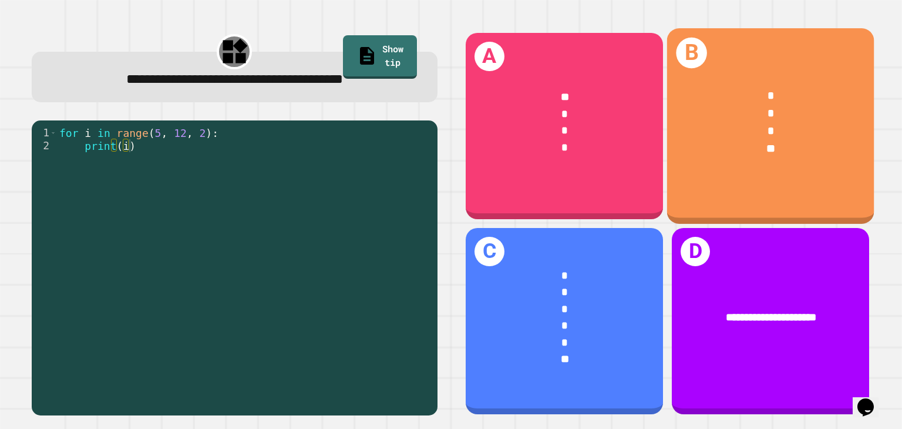
click at [709, 123] on div "*" at bounding box center [770, 132] width 161 height 18
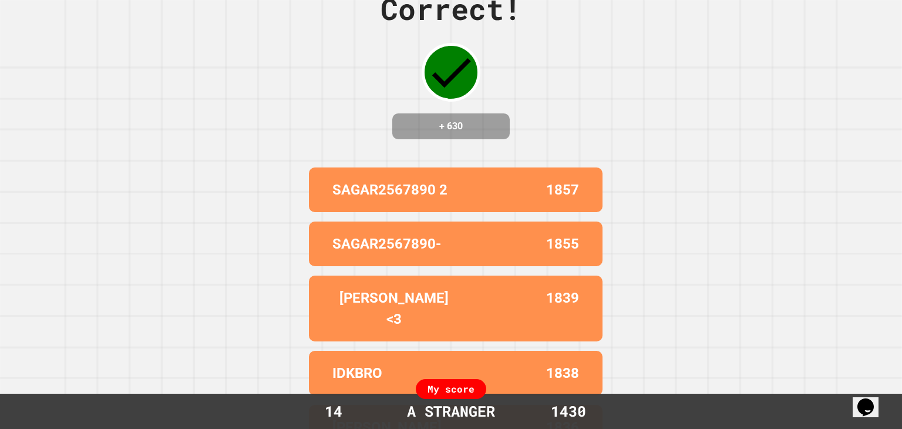
scroll to position [60, 0]
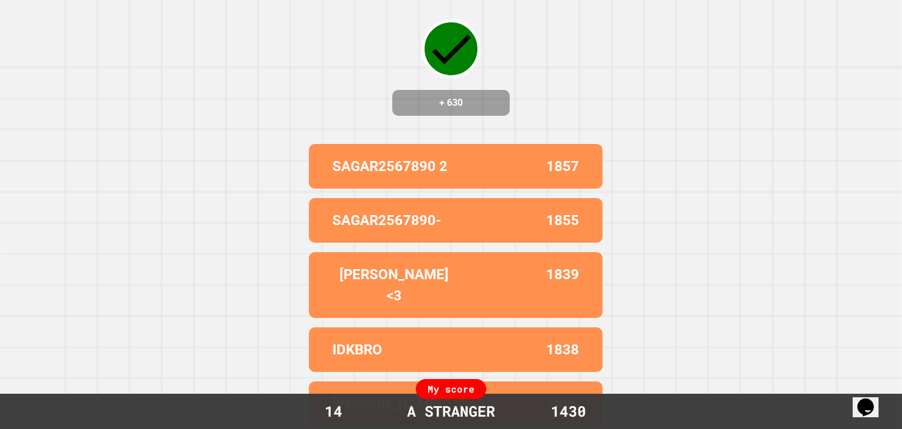
drag, startPoint x: 643, startPoint y: 158, endPoint x: 642, endPoint y: 203, distance: 45.2
click at [642, 203] on div "Correct! + 630 SAGAR2567890 2 1857 SAGAR2567890- 1855 EMILY <3 1839 IDKBRO 1838…" at bounding box center [451, 154] width 902 height 429
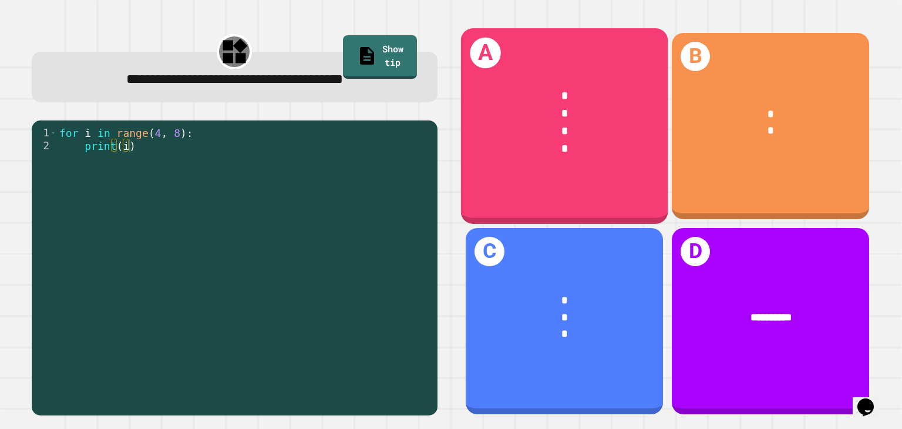
click at [579, 127] on div "*" at bounding box center [564, 132] width 161 height 18
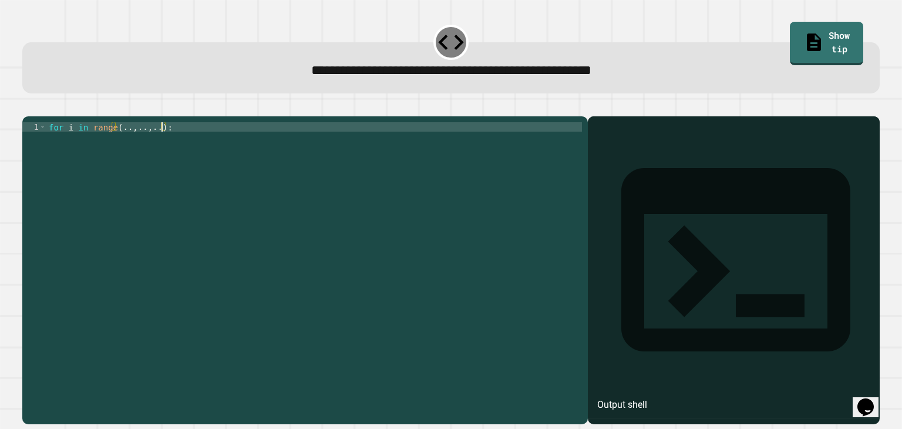
click at [162, 146] on div "for i in range ( .. , .. , .. ) :" at bounding box center [313, 258] width 535 height 272
type textarea "**********"
click at [28, 107] on button "button" at bounding box center [28, 107] width 0 height 0
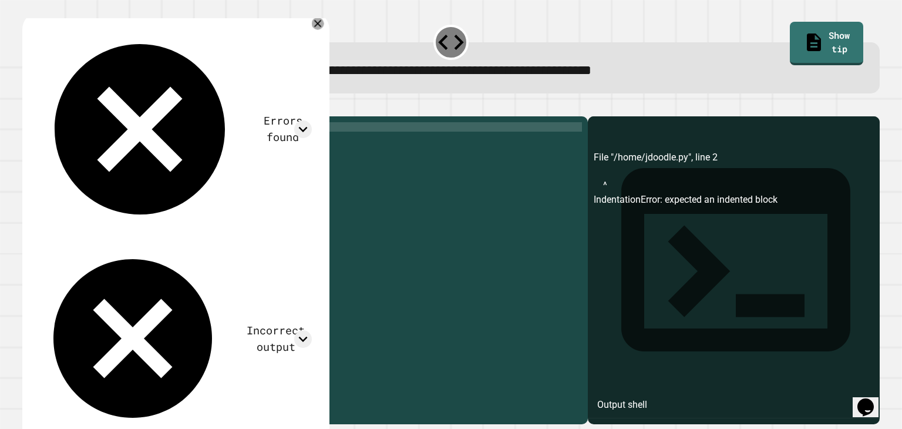
click at [323, 30] on div at bounding box center [317, 24] width 12 height 12
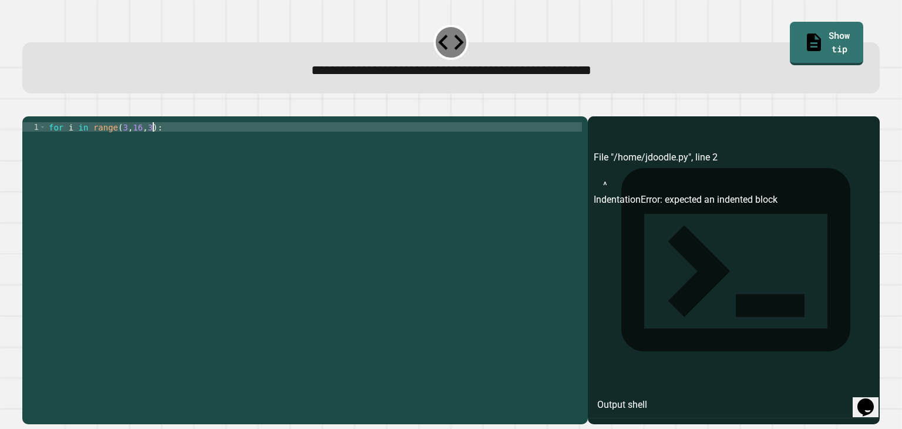
click at [235, 144] on div "for i in range ( 3 , 16 , 3 ) :" at bounding box center [313, 258] width 535 height 272
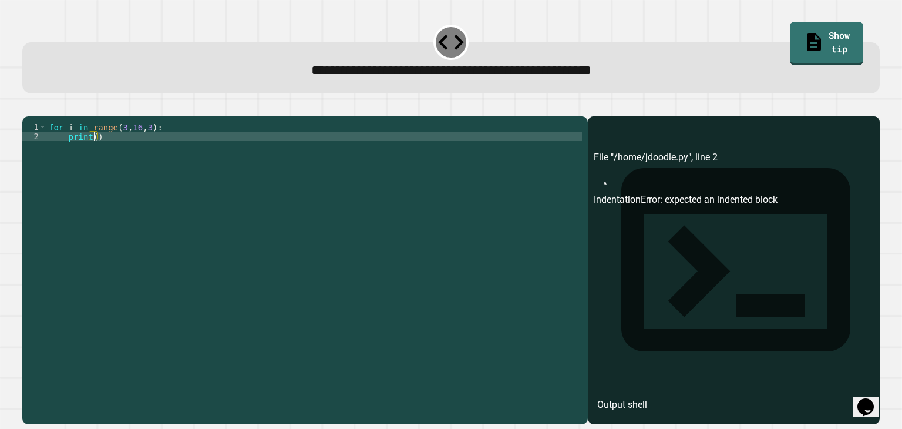
scroll to position [0, 2]
type textarea "*******"
click at [28, 107] on icon "button" at bounding box center [28, 107] width 0 height 0
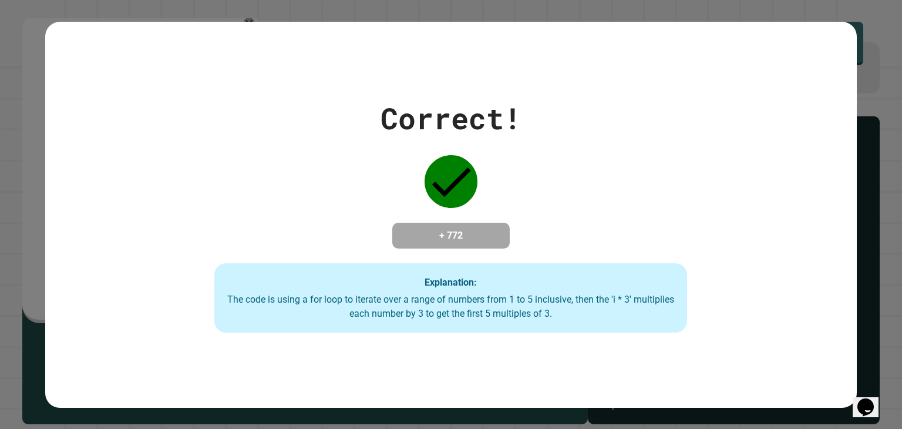
click at [868, 43] on div "Correct! + 772 Explanation: The code is using a for loop to iterate over a rang…" at bounding box center [451, 214] width 902 height 429
drag, startPoint x: 605, startPoint y: 340, endPoint x: 524, endPoint y: 292, distance: 94.7
click at [524, 292] on div "Correct! + 772 Explanation: The code is using a for loop to iterate over a rang…" at bounding box center [450, 215] width 811 height 386
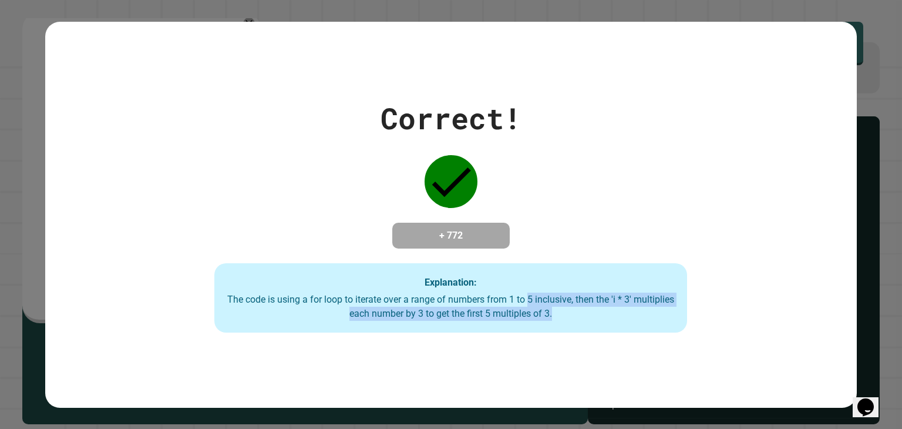
click at [524, 292] on div "Explanation: The code is using a for loop to iterate over a range of numbers fr…" at bounding box center [450, 297] width 473 height 69
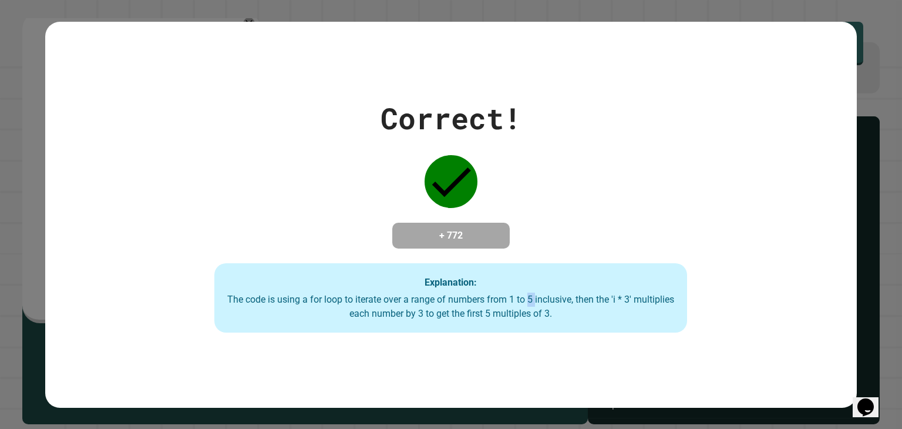
click at [524, 292] on div "Explanation: The code is using a for loop to iterate over a range of numbers fr…" at bounding box center [450, 297] width 473 height 69
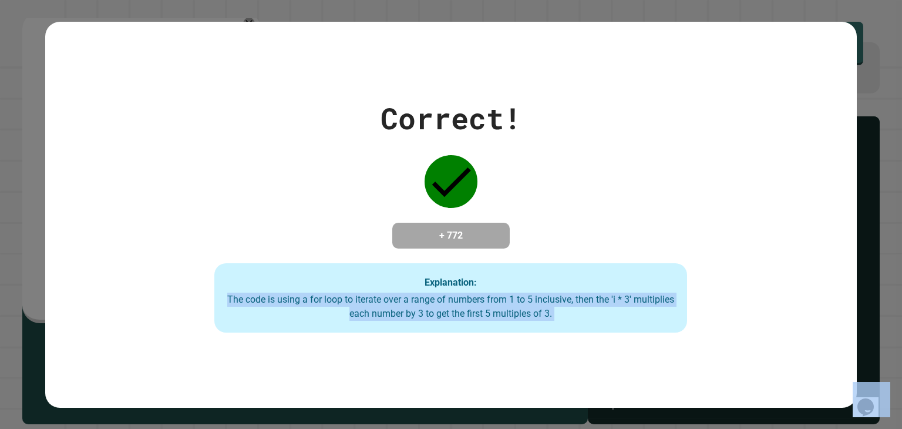
click at [524, 292] on div "Explanation: The code is using a for loop to iterate over a range of numbers fr…" at bounding box center [450, 297] width 473 height 69
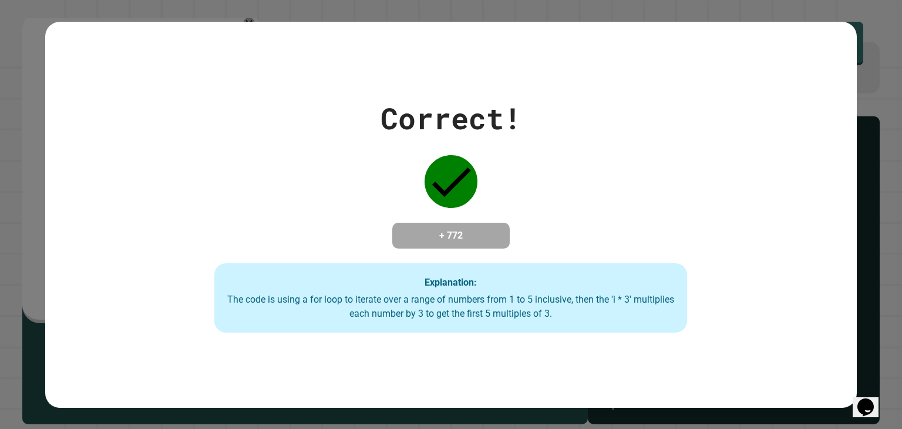
click at [524, 292] on div "Explanation: The code is using a for loop to iterate over a range of numbers fr…" at bounding box center [450, 297] width 473 height 69
click at [535, 319] on div "The code is using a for loop to iterate over a range of numbers from 1 to 5 inc…" at bounding box center [450, 306] width 449 height 28
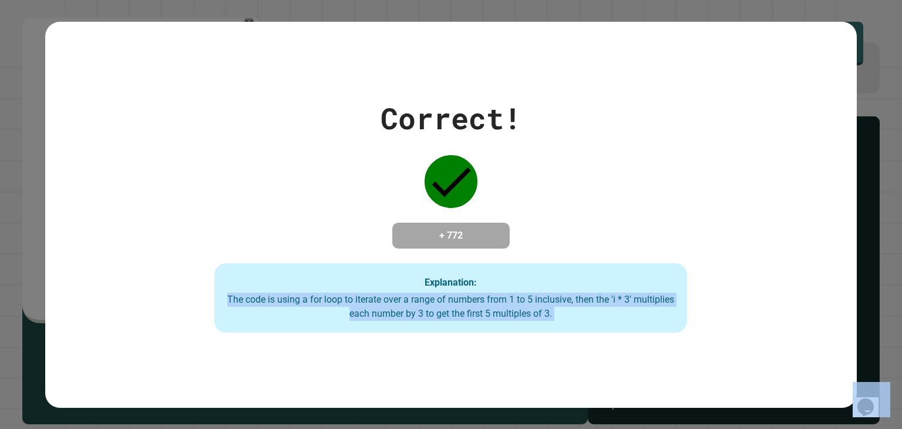
click at [535, 319] on div "The code is using a for loop to iterate over a range of numbers from 1 to 5 inc…" at bounding box center [450, 306] width 449 height 28
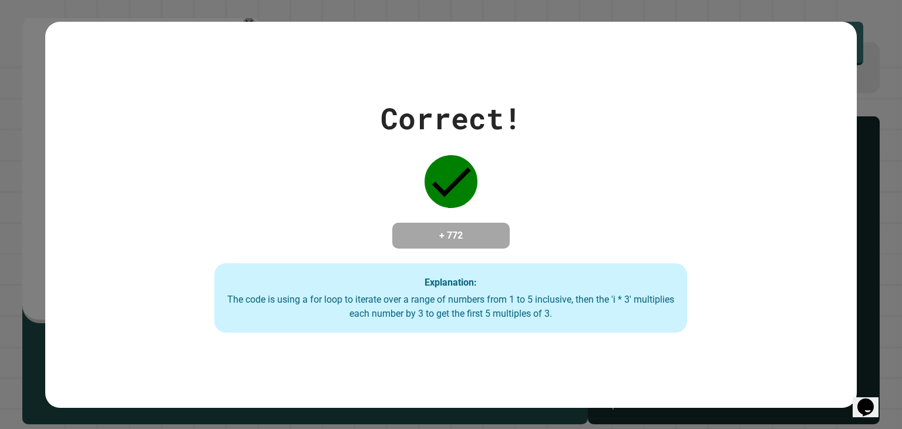
click at [495, 308] on div "The code is using a for loop to iterate over a range of numbers from 1 to 5 inc…" at bounding box center [450, 306] width 449 height 28
click at [498, 310] on div "The code is using a for loop to iterate over a range of numbers from 1 to 5 inc…" at bounding box center [450, 306] width 449 height 28
click at [749, 131] on div "Correct! + 772 Explanation: The code is using a for loop to iterate over a rang…" at bounding box center [450, 214] width 675 height 236
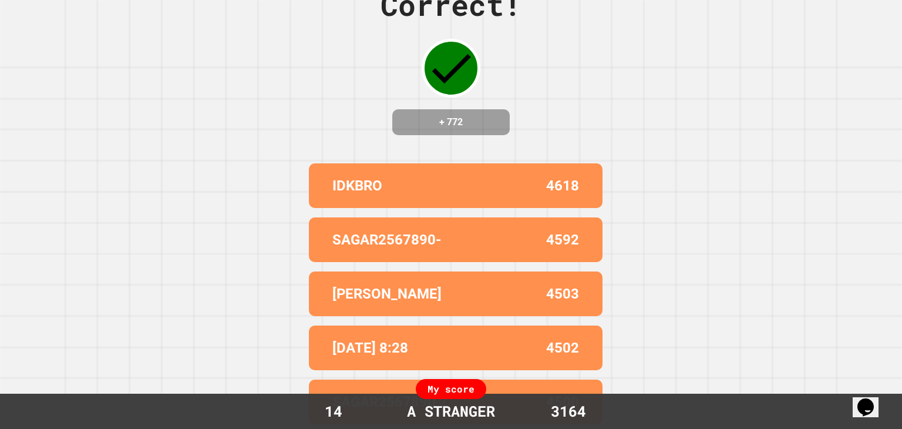
scroll to position [0, 0]
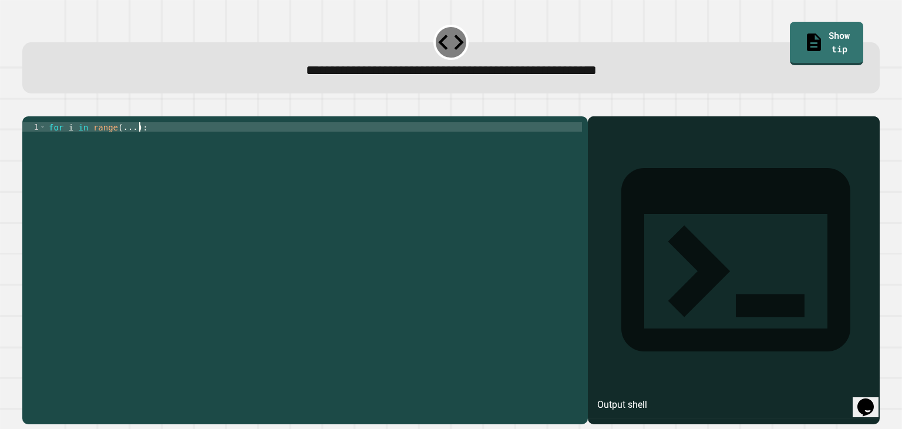
click at [465, 180] on div "for i in range ( ... ) :" at bounding box center [313, 258] width 535 height 272
type textarea "**********"
click at [425, 144] on div "for i in range ( 1 , 6 ) :" at bounding box center [313, 258] width 535 height 272
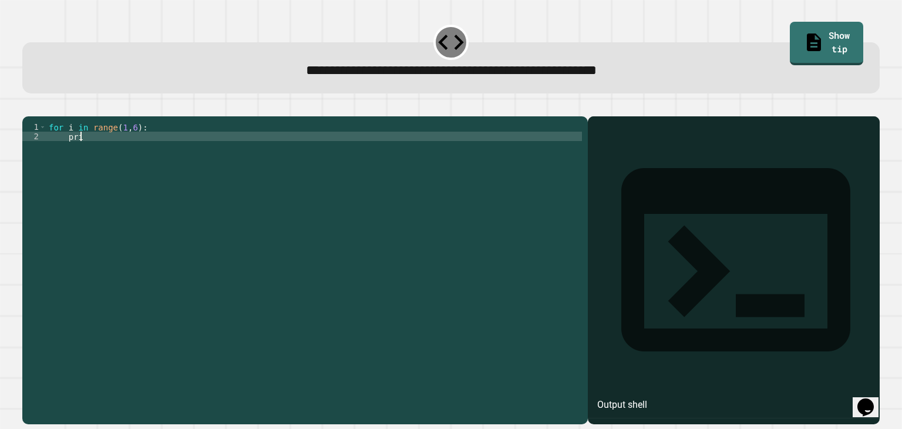
scroll to position [0, 1]
type textarea "*"
type textarea "*****"
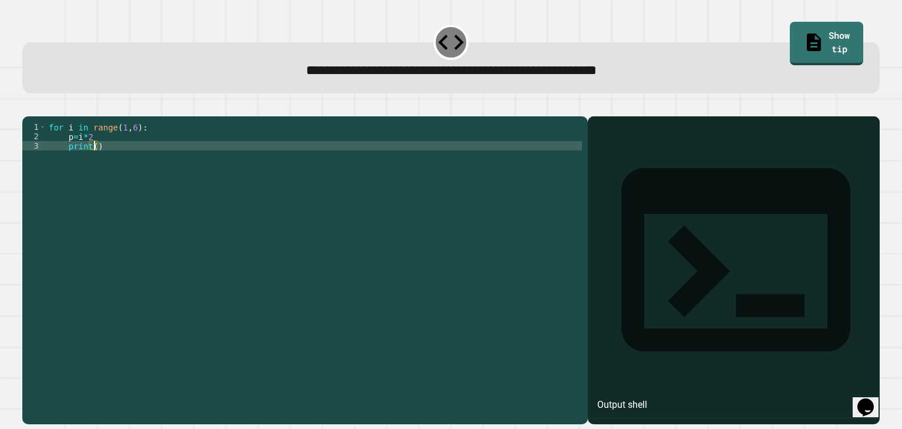
scroll to position [0, 2]
click at [221, 168] on div "for i in range ( 1 , 6 ) : p = i * 2 print ( p )" at bounding box center [313, 258] width 535 height 272
click at [38, 113] on icon "button" at bounding box center [36, 114] width 6 height 8
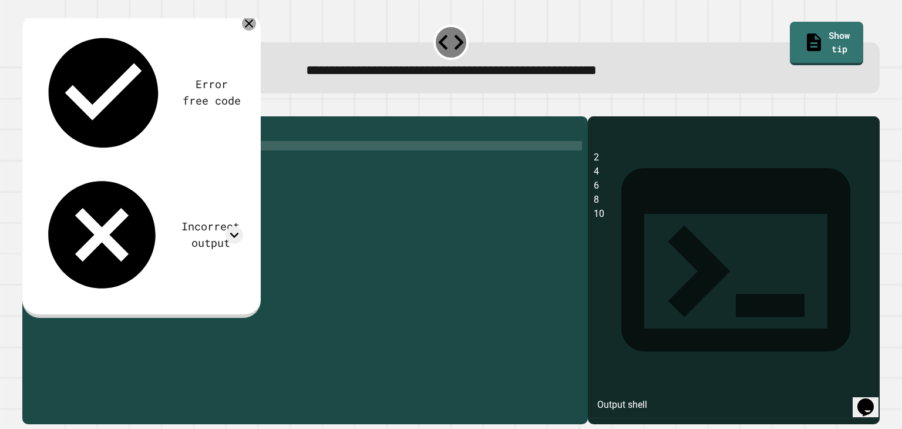
click at [248, 26] on icon at bounding box center [249, 23] width 14 height 14
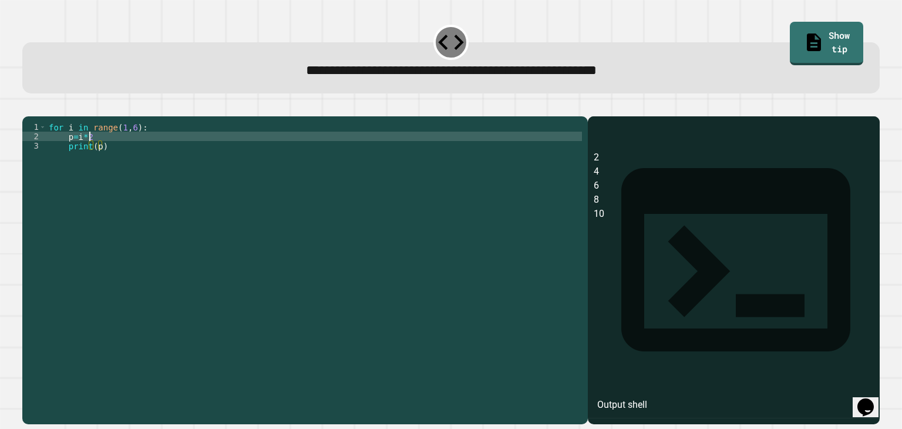
click at [110, 151] on div "for i in range ( 1 , 6 ) : p = i * 2 print ( p )" at bounding box center [313, 258] width 535 height 272
type textarea "******"
click at [28, 107] on icon "button" at bounding box center [28, 107] width 0 height 0
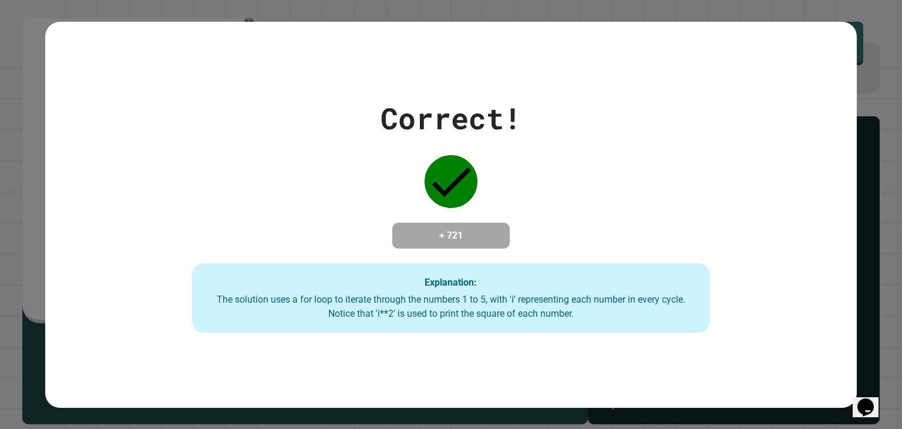
click at [474, 149] on div "Correct! + 721 Explanation: The solution uses a for loop to iterate through the…" at bounding box center [451, 214] width 740 height 236
click at [803, 124] on div "Correct! + 721 Explanation: The solution uses a for loop to iterate through the…" at bounding box center [451, 214] width 740 height 236
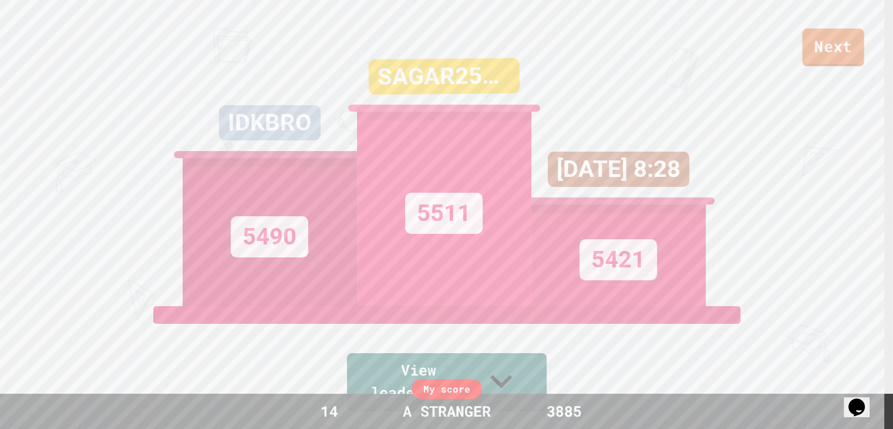
click at [847, 48] on link "Next" at bounding box center [833, 48] width 62 height 38
